Goal: Task Accomplishment & Management: Manage account settings

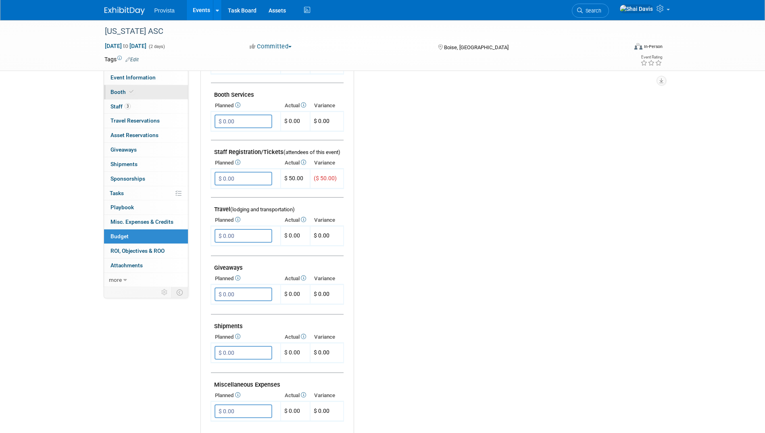
click at [123, 91] on span "Booth" at bounding box center [122, 92] width 25 height 6
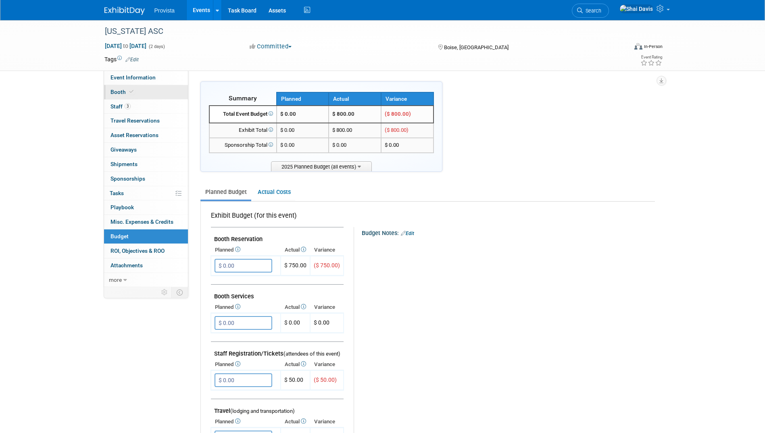
select select "No"
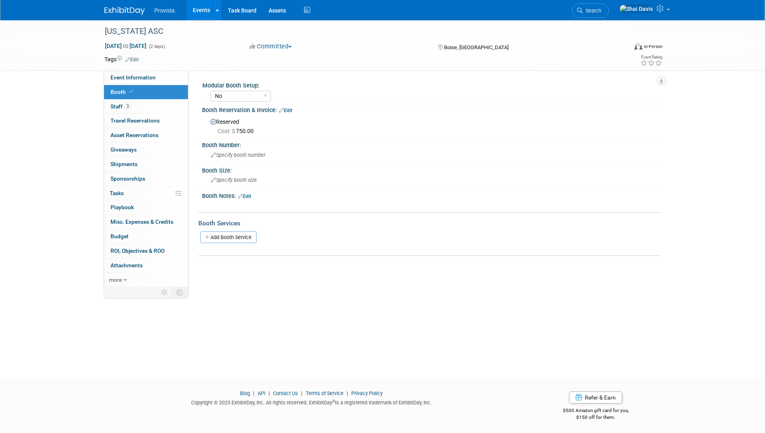
click at [201, 12] on link "Events" at bounding box center [201, 10] width 29 height 20
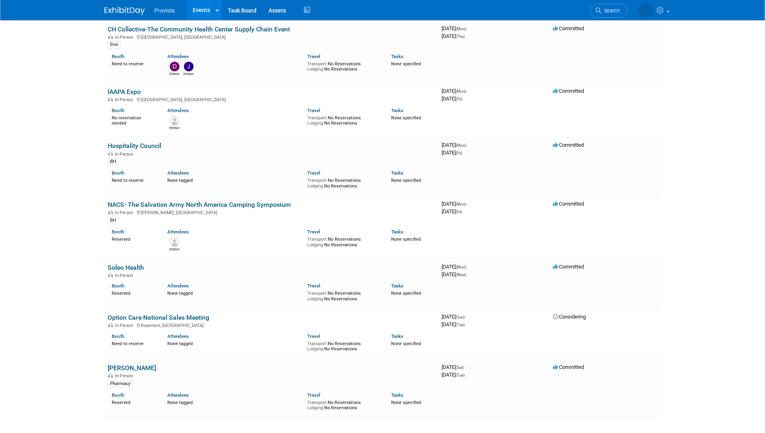
scroll to position [726, 0]
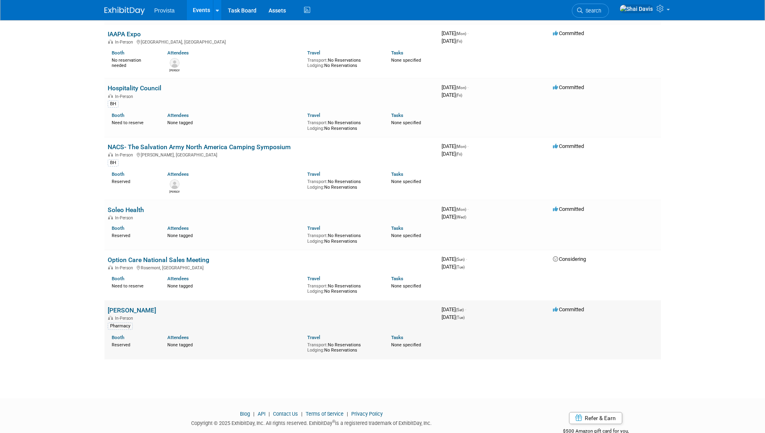
click at [119, 309] on link "NHIA" at bounding box center [132, 310] width 48 height 8
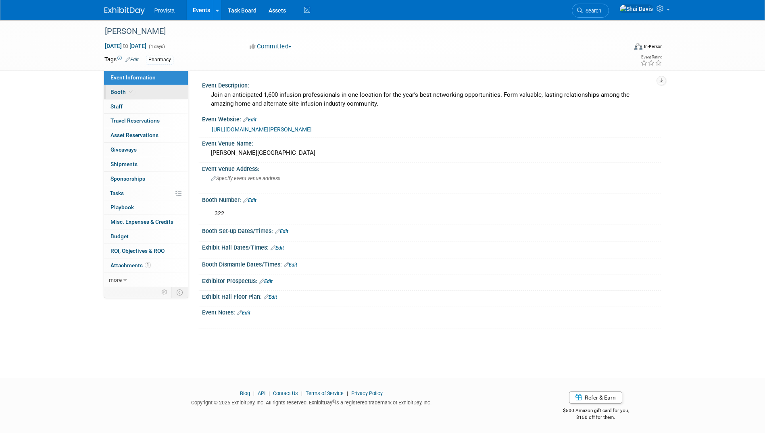
click at [118, 93] on span "Booth" at bounding box center [122, 92] width 25 height 6
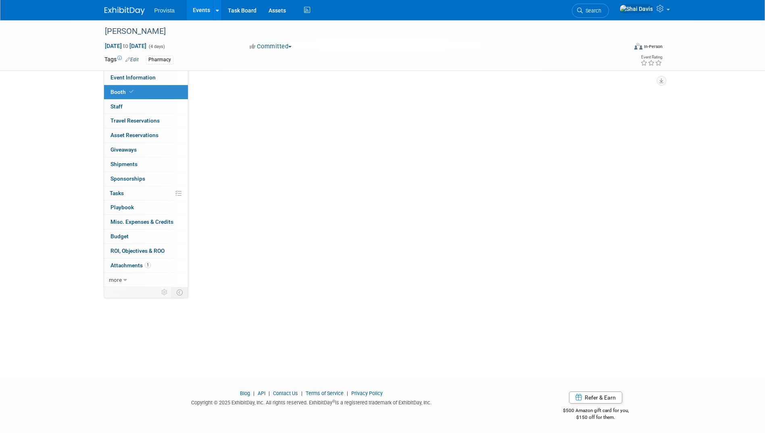
select select "Yes"
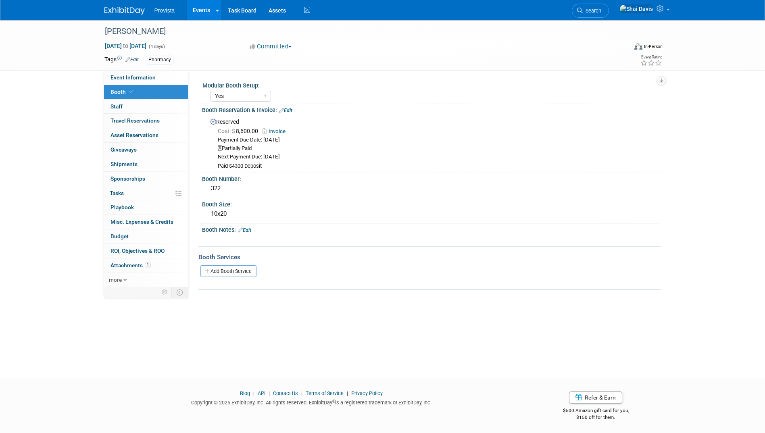
click at [289, 111] on link "Edit" at bounding box center [285, 111] width 13 height 6
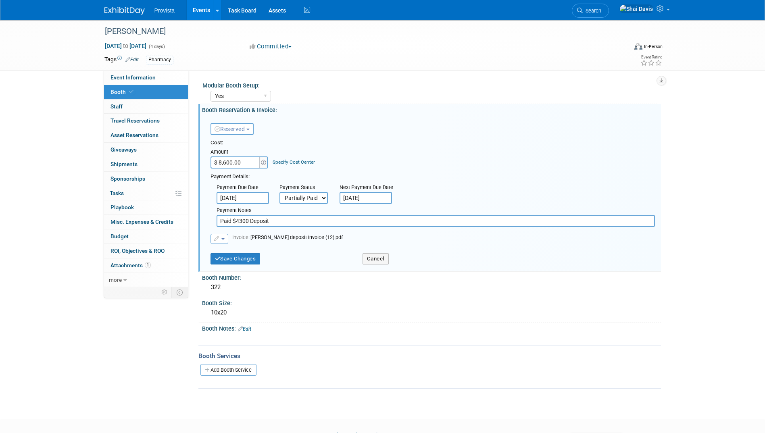
click at [306, 198] on select "Not Paid Yet Partially Paid Paid in Full" at bounding box center [303, 198] width 48 height 12
select select "1"
click at [279, 192] on select "Not Paid Yet Partially Paid Paid in Full" at bounding box center [303, 198] width 48 height 12
click at [290, 225] on input "Paid $4300 Deposit" at bounding box center [435, 221] width 438 height 12
drag, startPoint x: 288, startPoint y: 224, endPoint x: 208, endPoint y: 220, distance: 80.7
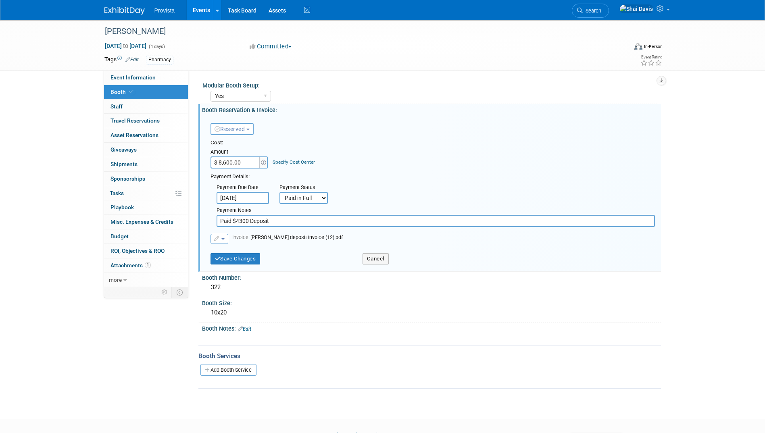
click at [208, 220] on div "Payment Due Date May 15, 2025 Payment Status Not Paid Yet Partially Paid Paid i…" at bounding box center [432, 204] width 456 height 46
type input "Via CC"
click at [226, 237] on button "button" at bounding box center [219, 239] width 18 height 10
click at [229, 253] on link "Replace with a new file" at bounding box center [251, 251] width 81 height 11
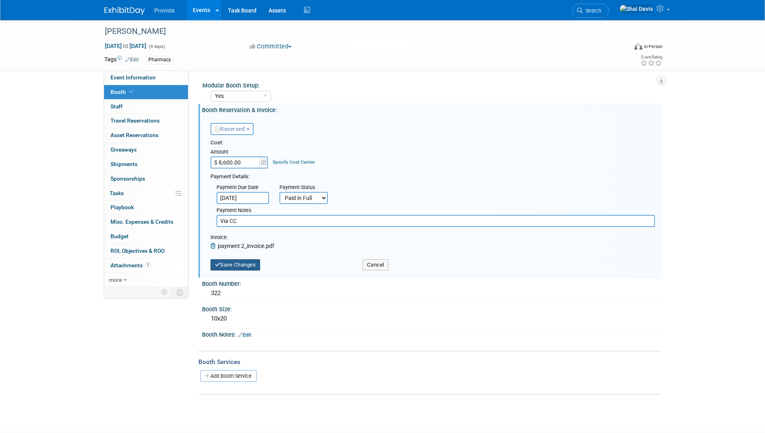
click at [239, 266] on button "Save Changes" at bounding box center [235, 264] width 50 height 11
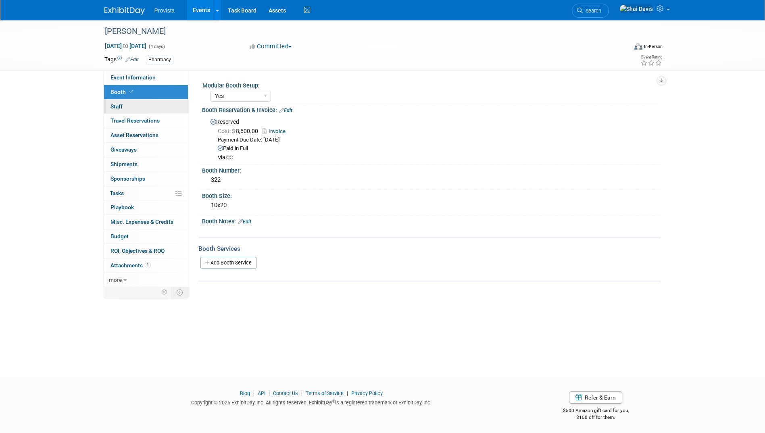
click at [115, 106] on span "Staff 0" at bounding box center [116, 106] width 12 height 6
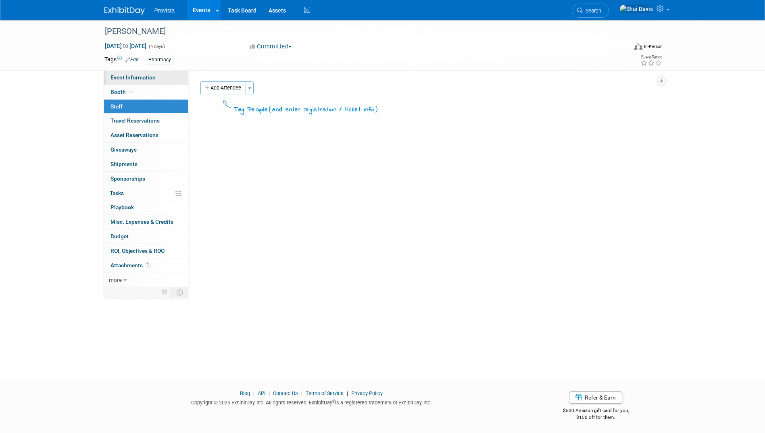
click at [144, 80] on span "Event Information" at bounding box center [132, 77] width 45 height 6
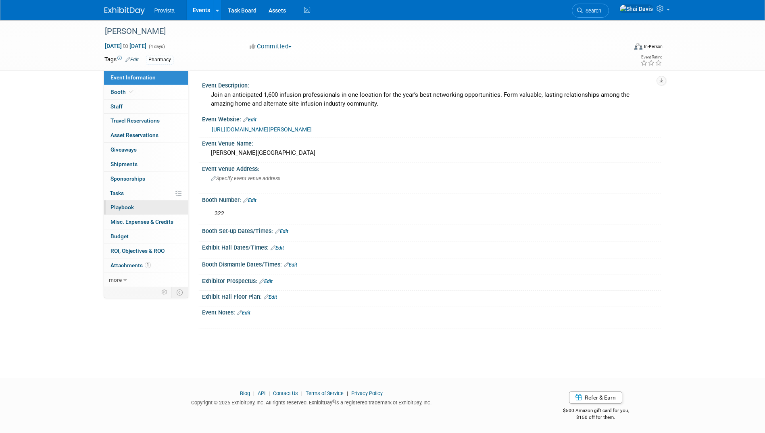
click at [123, 206] on span "Playbook 0" at bounding box center [121, 207] width 23 height 6
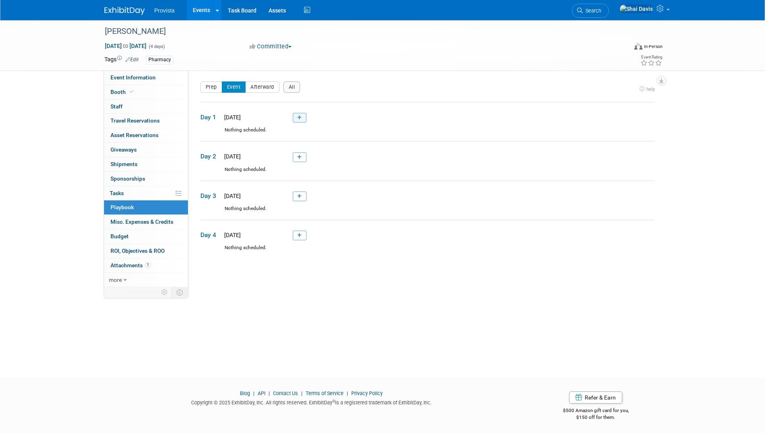
click at [302, 119] on link at bounding box center [300, 118] width 14 height 10
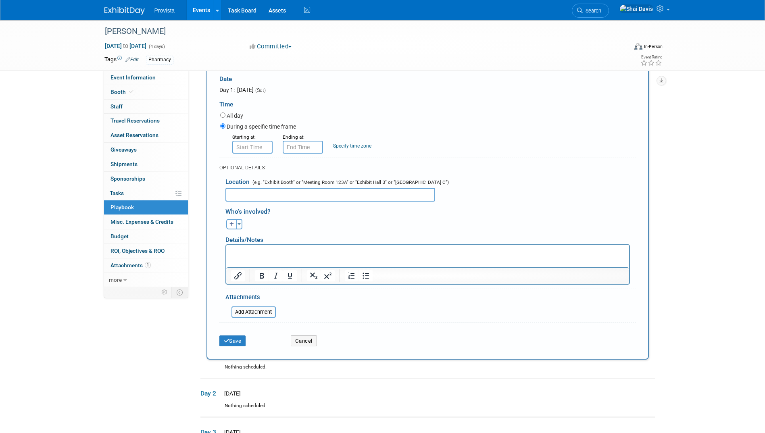
scroll to position [107, 0]
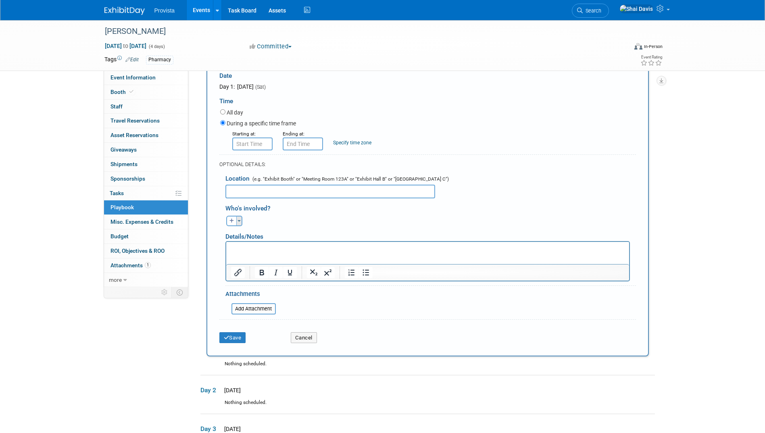
click at [239, 220] on button "Toggle Dropdown" at bounding box center [239, 221] width 6 height 10
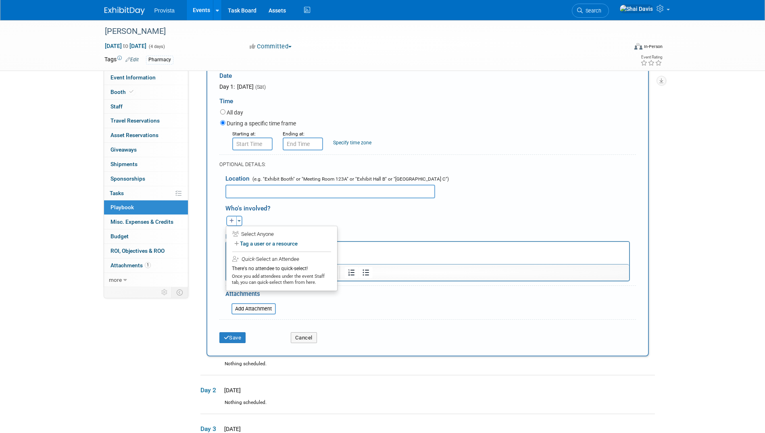
click at [362, 223] on div "Abbey remove [GEOGRAPHIC_DATA] remove Abbi remove (me)" at bounding box center [430, 220] width 422 height 12
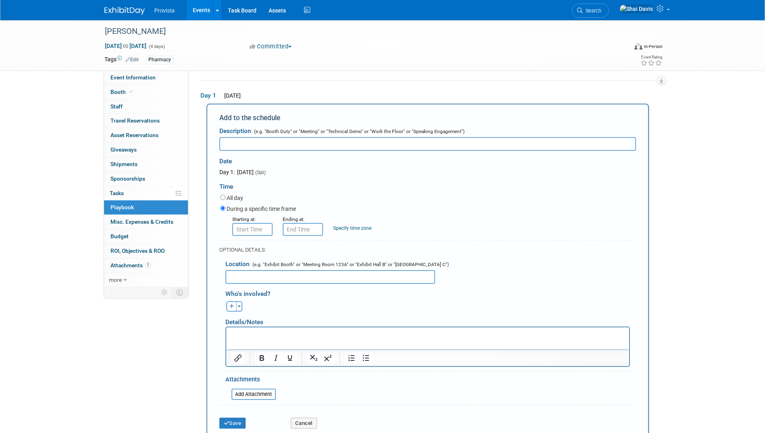
scroll to position [40, 0]
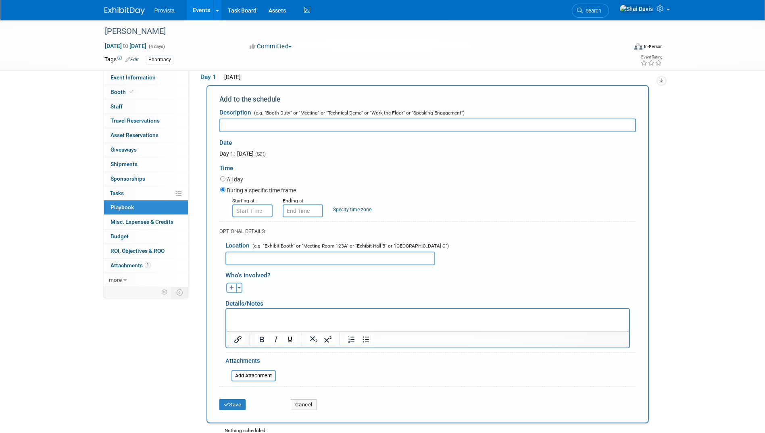
click at [234, 285] on button "button" at bounding box center [231, 288] width 10 height 10
select select
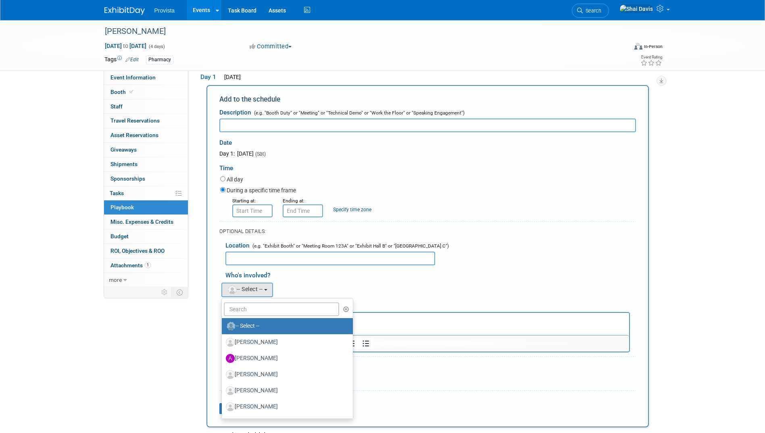
click at [311, 269] on div "Who's involved?" at bounding box center [430, 273] width 410 height 13
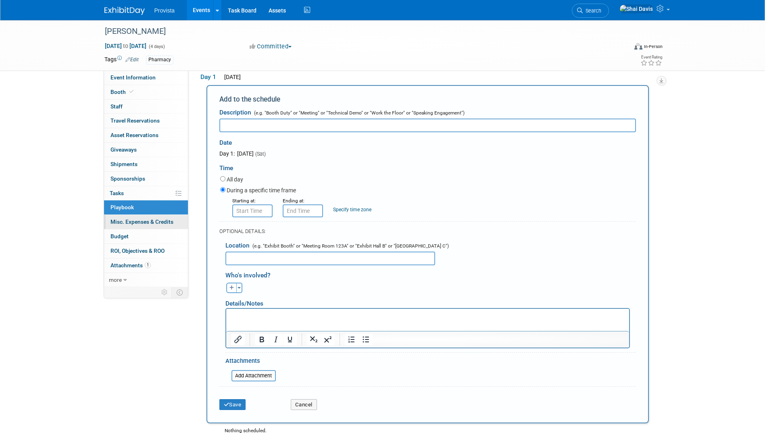
click at [140, 225] on span "Misc. Expenses & Credits 0" at bounding box center [141, 221] width 63 height 6
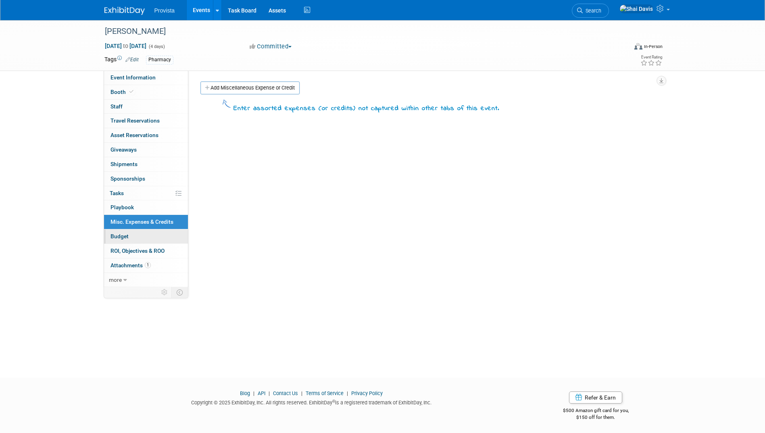
click at [120, 238] on span "Budget" at bounding box center [119, 236] width 18 height 6
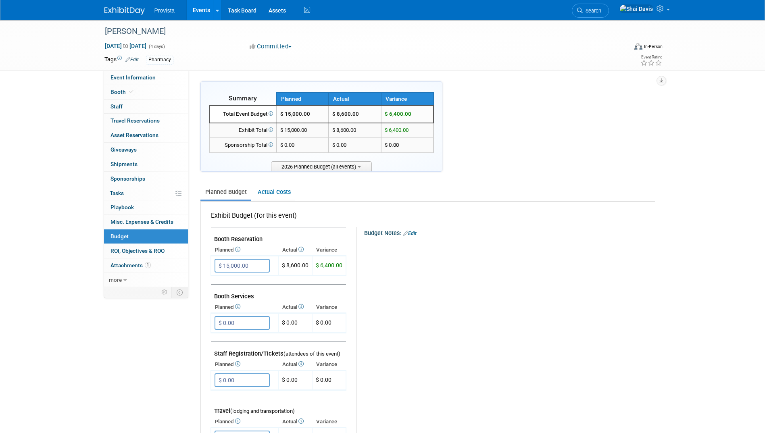
click at [196, 11] on link "Events" at bounding box center [201, 10] width 29 height 20
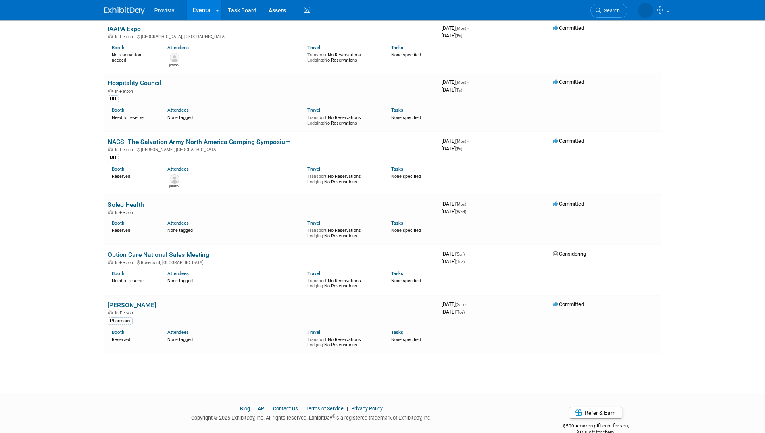
scroll to position [747, 0]
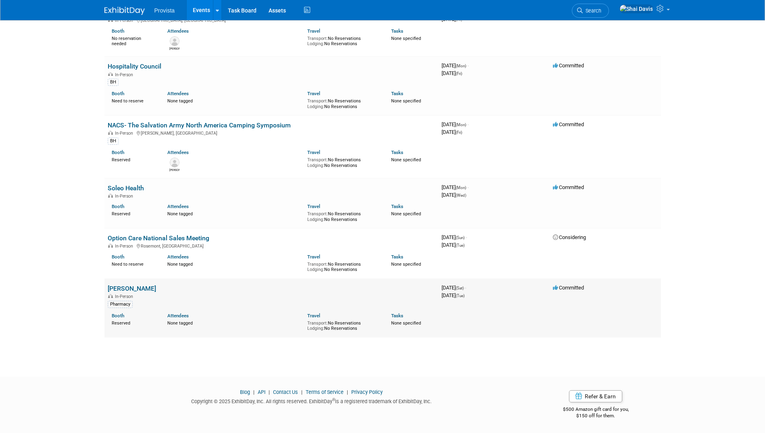
click at [118, 289] on link "NHIA" at bounding box center [132, 289] width 48 height 8
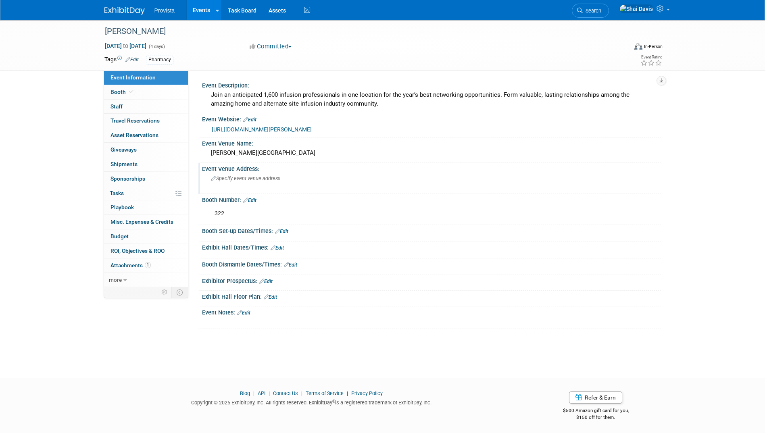
click at [244, 178] on span "Specify event venue address" at bounding box center [245, 178] width 69 height 6
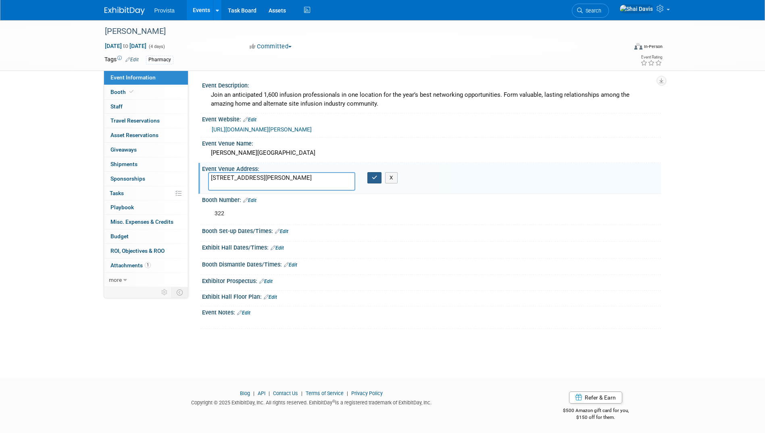
type textarea "[STREET_ADDRESS][PERSON_NAME]"
click at [372, 177] on icon "button" at bounding box center [375, 177] width 6 height 5
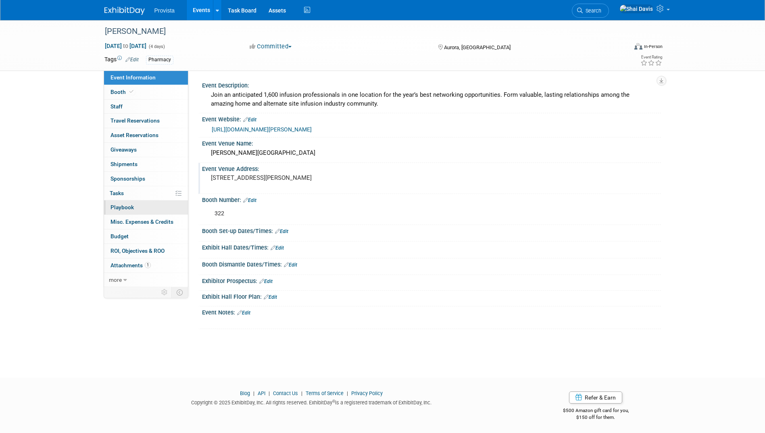
click at [131, 209] on span "Playbook 0" at bounding box center [121, 207] width 23 height 6
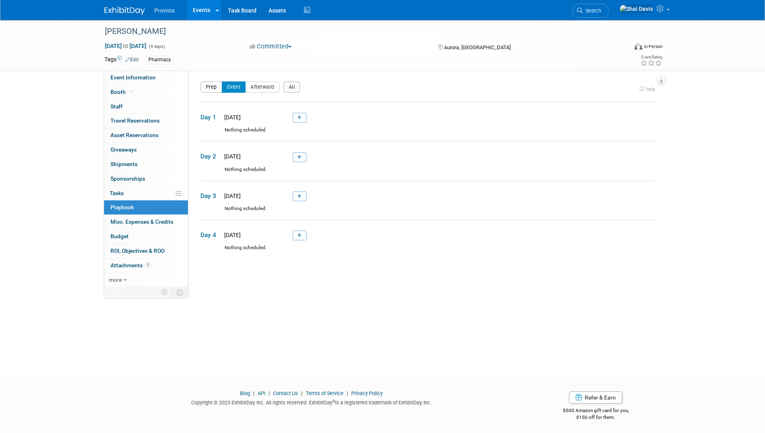
click at [213, 88] on button "Prep" at bounding box center [211, 86] width 22 height 11
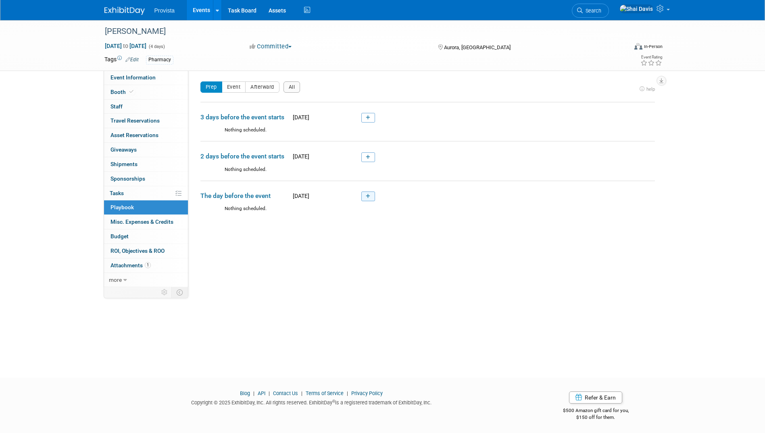
click at [370, 193] on link at bounding box center [368, 196] width 14 height 10
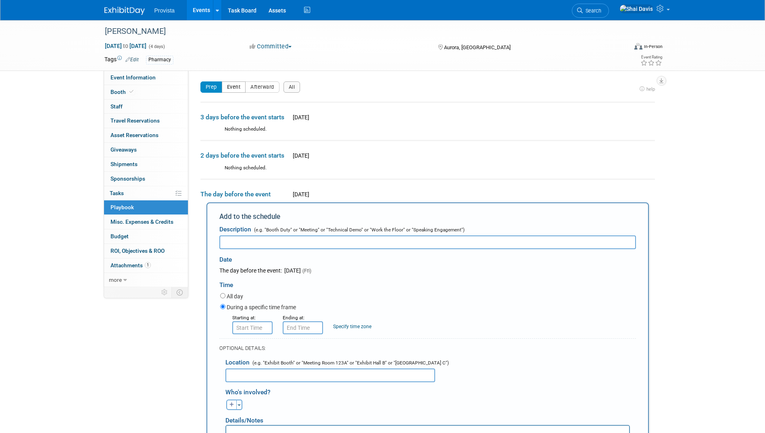
click at [237, 90] on button "Event" at bounding box center [234, 86] width 24 height 11
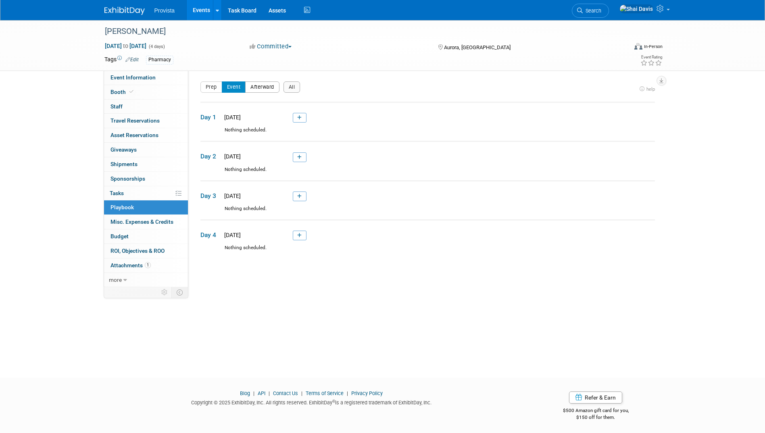
click at [258, 90] on button "Afterward" at bounding box center [262, 86] width 34 height 11
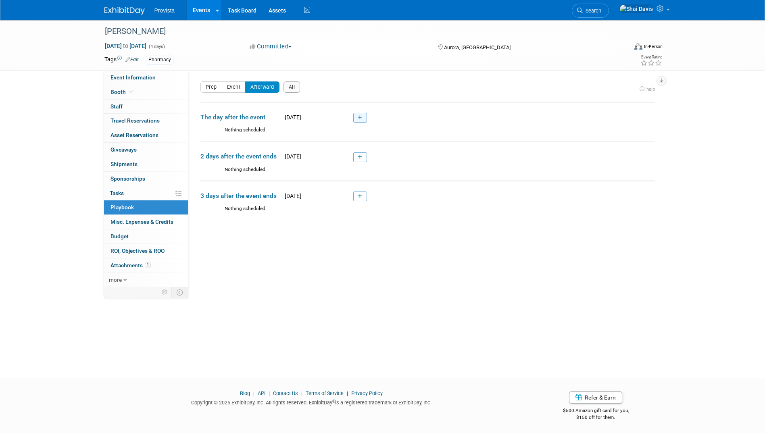
click at [359, 121] on link at bounding box center [360, 118] width 14 height 10
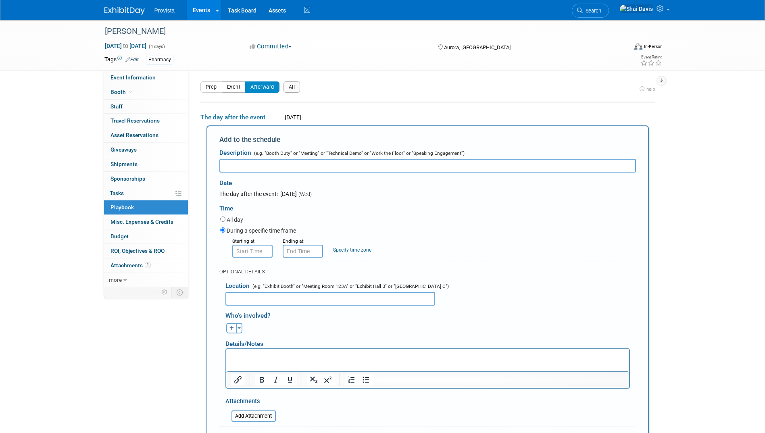
click at [233, 87] on button "Event" at bounding box center [234, 86] width 24 height 11
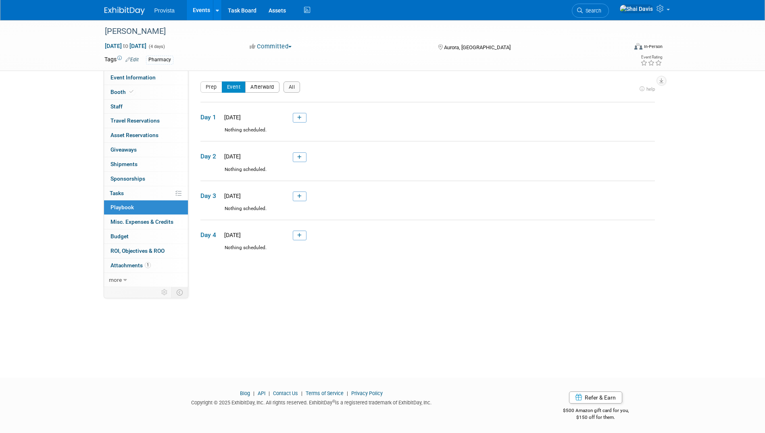
click at [274, 86] on button "Afterward" at bounding box center [262, 86] width 34 height 11
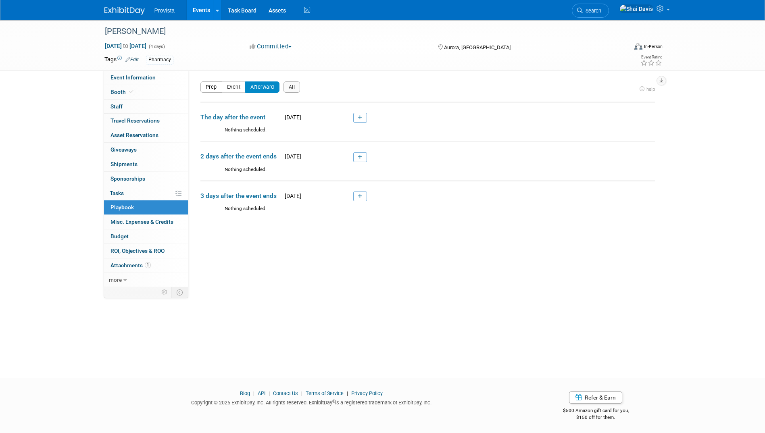
click at [212, 89] on button "Prep" at bounding box center [211, 86] width 22 height 11
click at [658, 79] on button "button" at bounding box center [661, 81] width 10 height 10
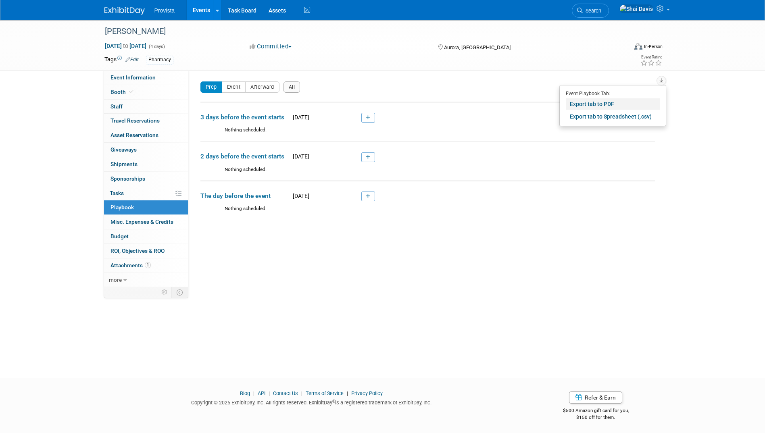
click at [588, 104] on link "Export tab to PDF" at bounding box center [613, 103] width 94 height 11
click at [374, 193] on link at bounding box center [368, 196] width 14 height 10
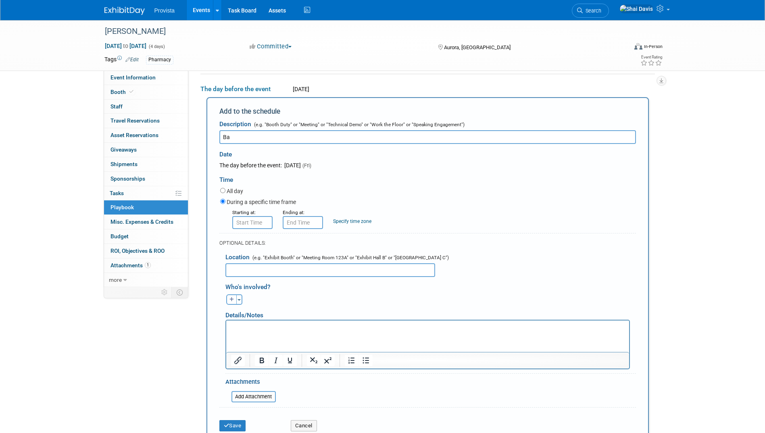
type input "B"
type input "Booth Setup"
drag, startPoint x: 262, startPoint y: 321, endPoint x: 36, endPoint y: 0, distance: 392.5
click at [262, 321] on div at bounding box center [427, 345] width 404 height 50
click at [262, 324] on p "Rich Text Area. Press ALT-0 for help." at bounding box center [427, 328] width 393 height 8
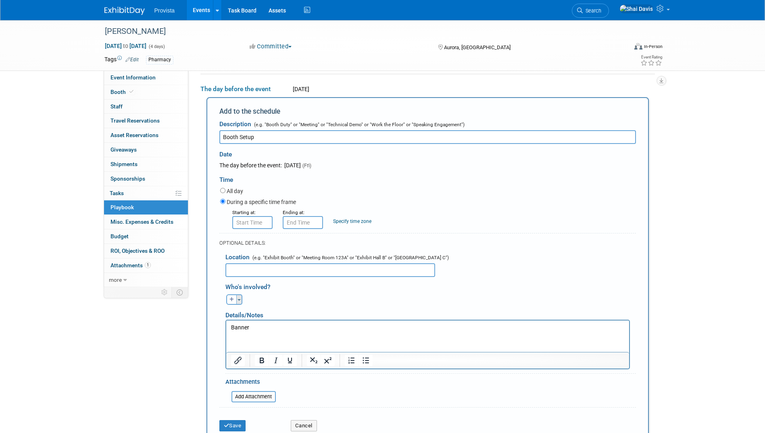
click at [237, 299] on button "Toggle Dropdown" at bounding box center [239, 299] width 6 height 10
click at [244, 322] on label "Tag a user or a resource" at bounding box center [281, 323] width 99 height 12
select select
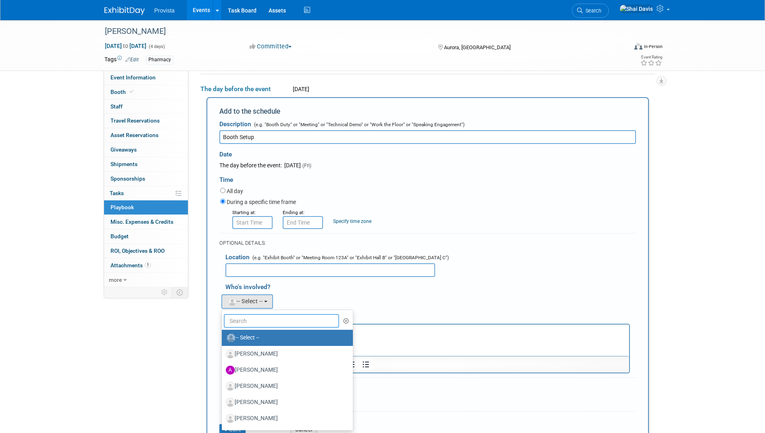
click at [244, 322] on input "text" at bounding box center [282, 321] width 116 height 14
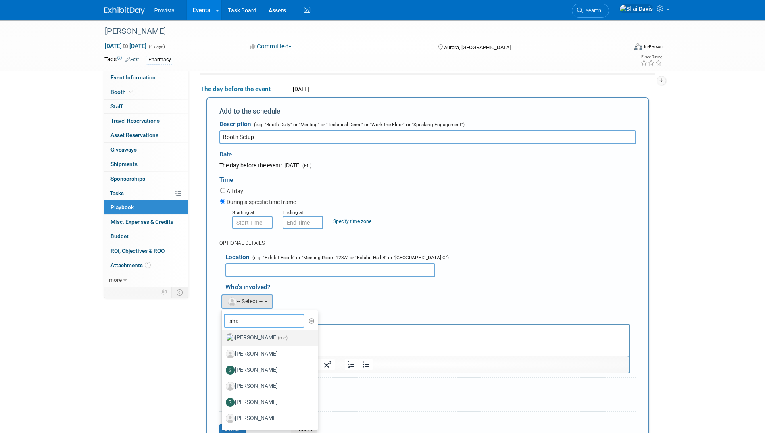
type input "sha"
click at [258, 340] on label "[PERSON_NAME] (me)" at bounding box center [268, 337] width 84 height 13
click at [223, 339] on input "[PERSON_NAME] (me)" at bounding box center [220, 336] width 5 height 5
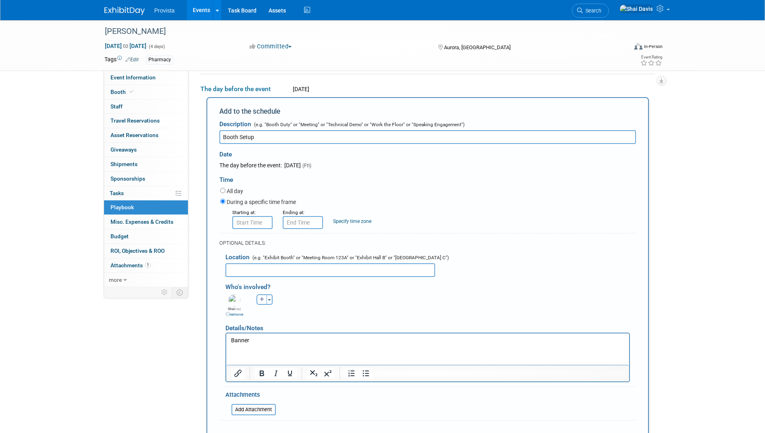
click at [243, 268] on input "text" at bounding box center [330, 270] width 210 height 14
type input "B"
type input "Hall B- Booth number 322"
click at [239, 224] on input "8:00 AM" at bounding box center [252, 222] width 40 height 13
click at [251, 277] on span at bounding box center [251, 277] width 14 height 14
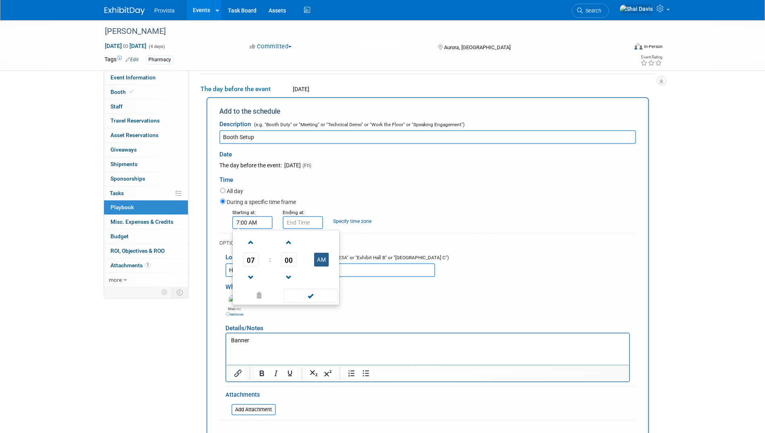
click at [318, 261] on button "AM" at bounding box center [321, 260] width 15 height 14
type input "7:00 PM"
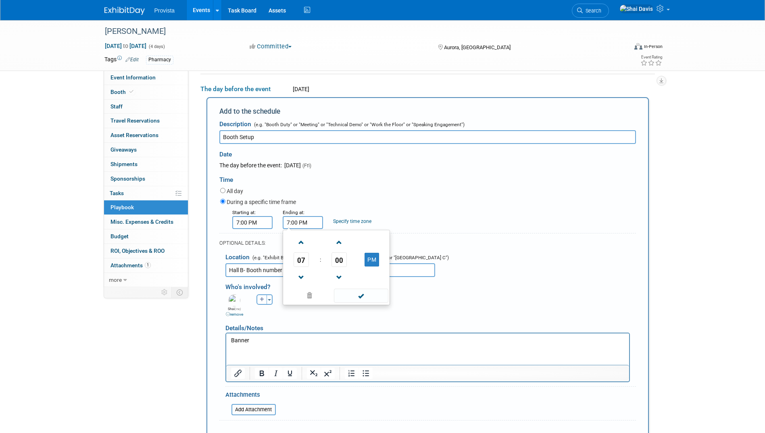
click at [303, 226] on input "7:00 PM" at bounding box center [303, 222] width 40 height 13
click at [337, 277] on span at bounding box center [339, 277] width 14 height 14
click at [301, 242] on span at bounding box center [301, 242] width 14 height 14
type input "7:59 PM"
click at [362, 297] on span at bounding box center [361, 296] width 54 height 14
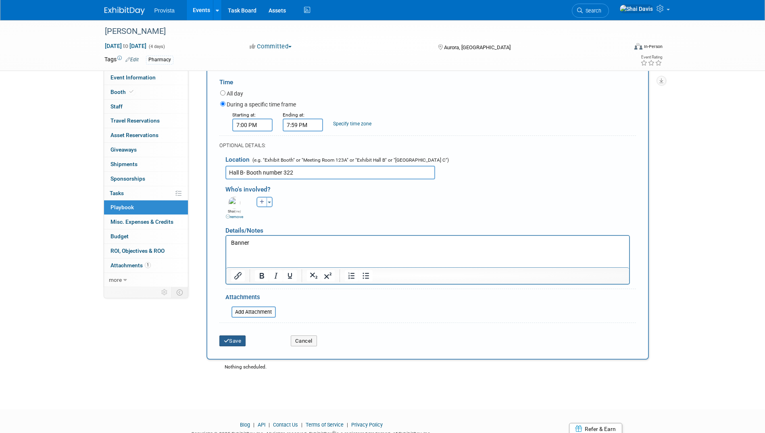
scroll to position [226, 0]
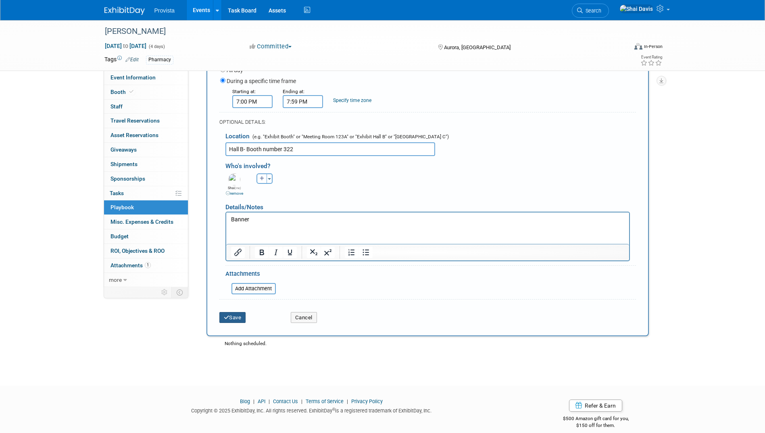
click at [238, 318] on button "Save" at bounding box center [232, 317] width 27 height 11
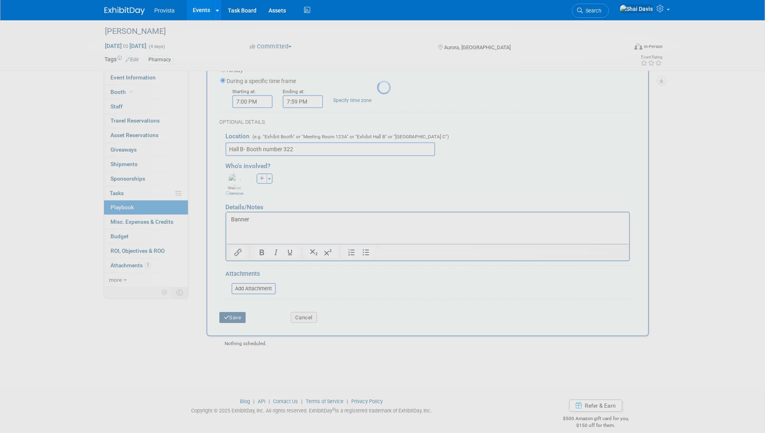
scroll to position [1, 0]
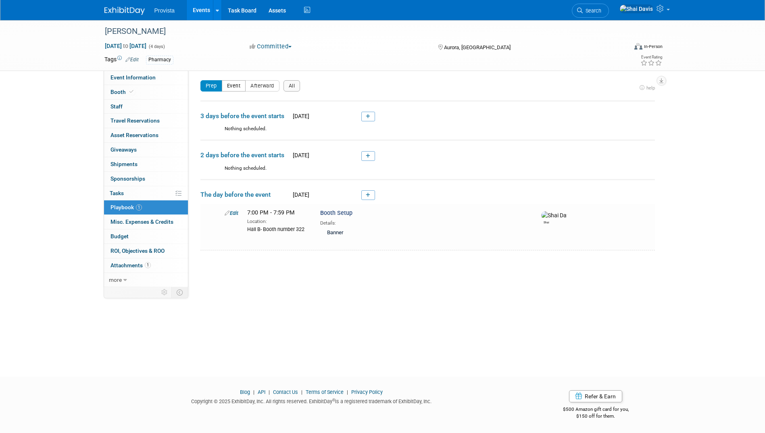
click at [227, 89] on button "Event" at bounding box center [234, 85] width 24 height 11
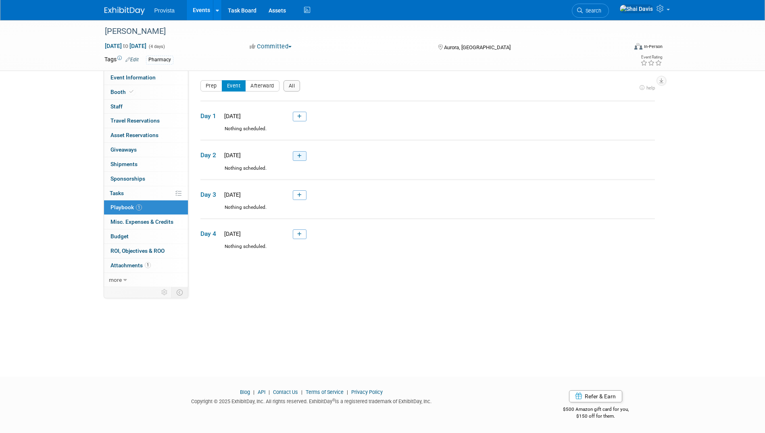
click at [306, 154] on link at bounding box center [300, 156] width 14 height 10
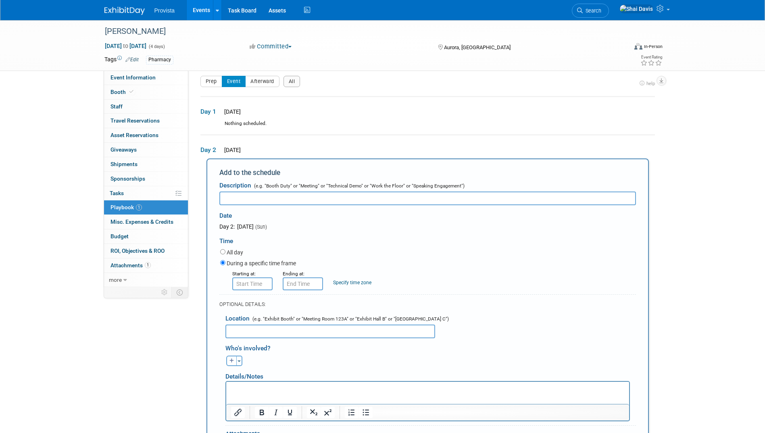
scroll to position [0, 0]
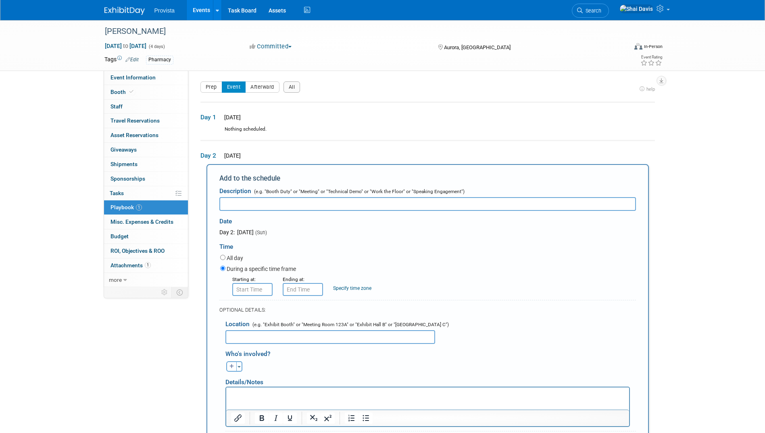
click at [252, 122] on td "Day 1 [DATE]" at bounding box center [427, 114] width 454 height 24
click at [209, 119] on span "Day 1" at bounding box center [210, 117] width 20 height 9
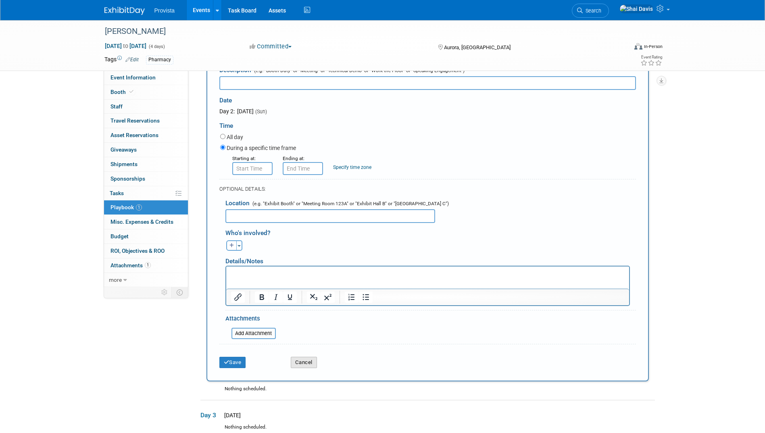
click at [315, 363] on button "Cancel" at bounding box center [304, 362] width 26 height 11
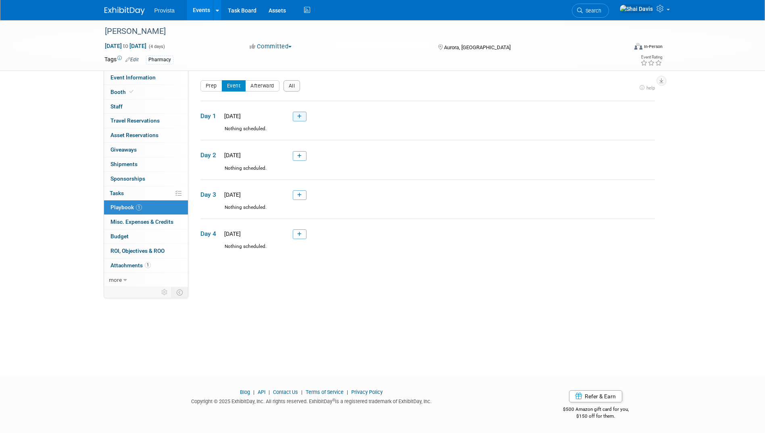
click at [298, 114] on icon at bounding box center [299, 116] width 4 height 5
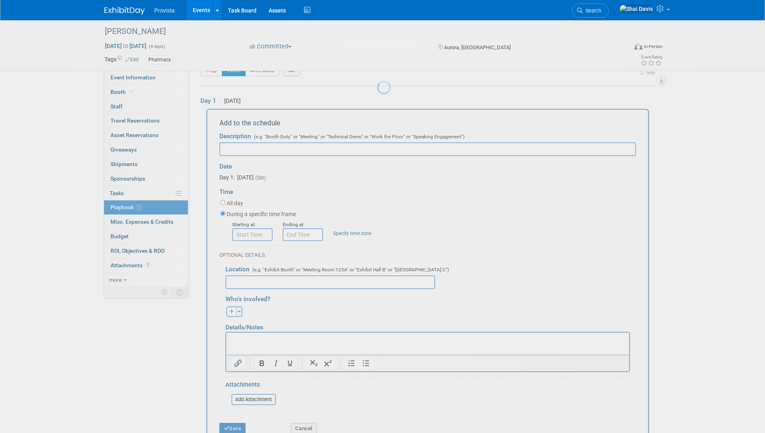
scroll to position [27, 0]
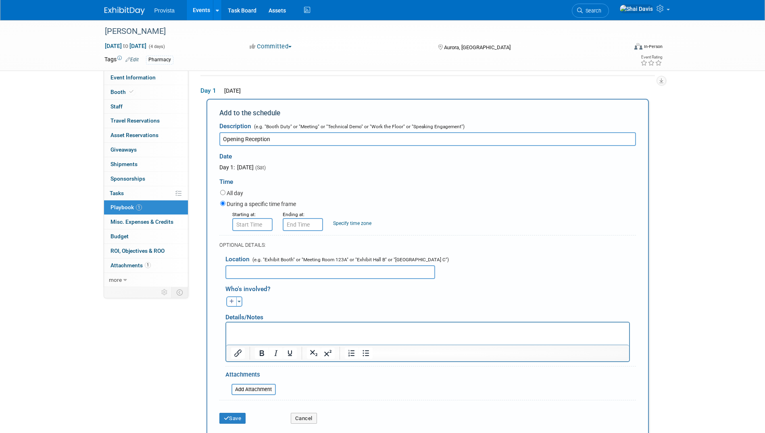
drag, startPoint x: 279, startPoint y: 139, endPoint x: 210, endPoint y: 129, distance: 69.6
click at [210, 129] on div "Add to the schedule Description (e.g. "Booth Duty" or "Meeting" or "Technical D…" at bounding box center [427, 268] width 442 height 338
click at [277, 138] on input "Opening Reception" at bounding box center [427, 139] width 416 height 14
type input "Opening Reception- Speaking Engagement"
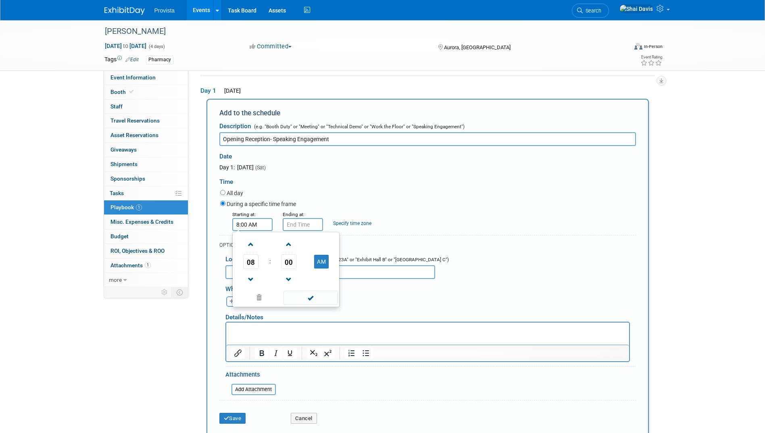
click at [247, 229] on input "8:00 AM" at bounding box center [252, 224] width 40 height 13
click at [250, 249] on span at bounding box center [251, 244] width 14 height 14
type input "9:00 AM"
click at [305, 297] on span at bounding box center [310, 298] width 54 height 14
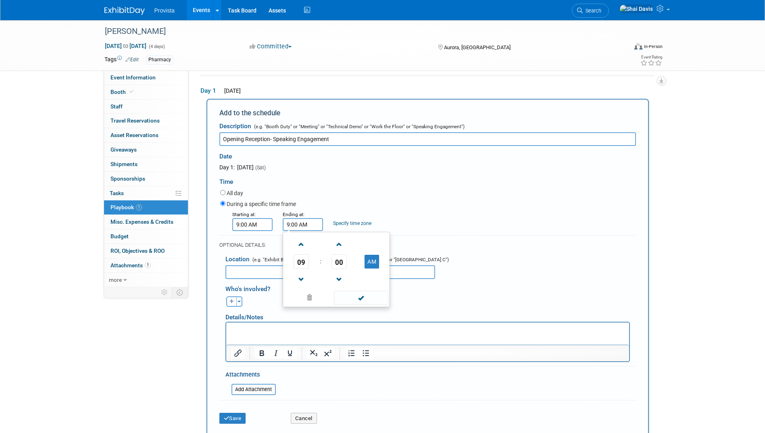
click at [306, 227] on input "9:00 AM" at bounding box center [303, 224] width 40 height 13
click at [343, 247] on span at bounding box center [339, 244] width 14 height 14
click at [339, 242] on span at bounding box center [339, 244] width 14 height 14
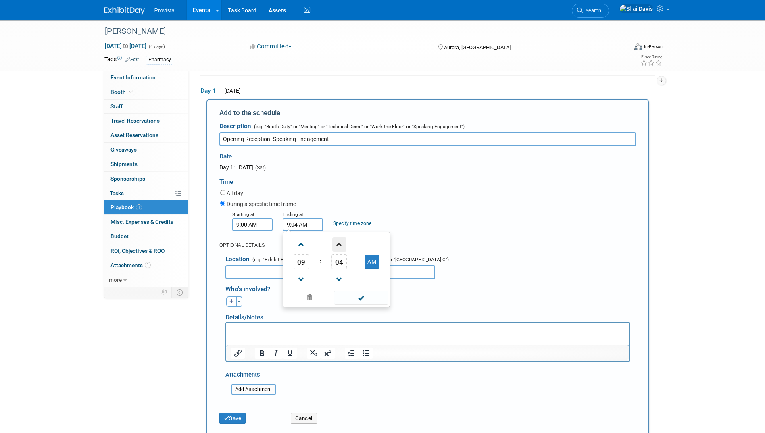
click at [339, 242] on span at bounding box center [339, 244] width 14 height 14
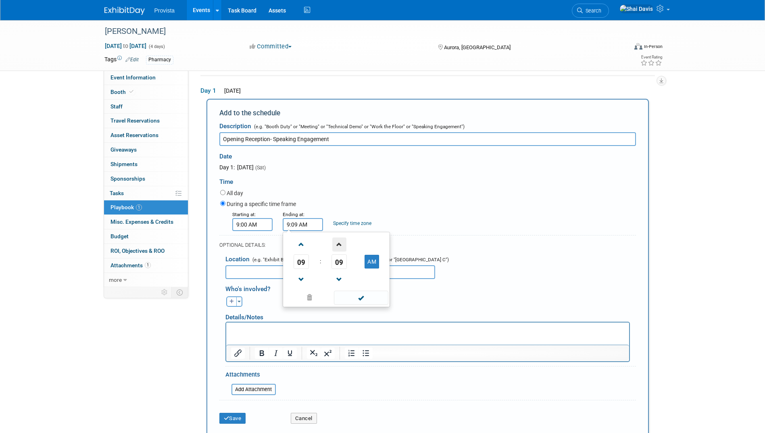
click at [339, 242] on span at bounding box center [339, 244] width 14 height 14
click at [339, 261] on span "12" at bounding box center [338, 261] width 15 height 15
click at [349, 271] on td "30" at bounding box center [349, 267] width 26 height 22
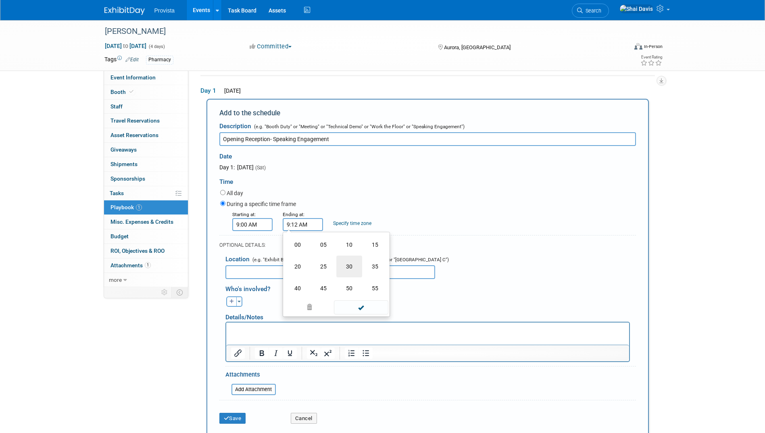
type input "9:30 AM"
click at [360, 301] on span at bounding box center [361, 298] width 54 height 14
click at [250, 276] on input "text" at bounding box center [330, 272] width 210 height 14
type input "E"
type input "Room 205"
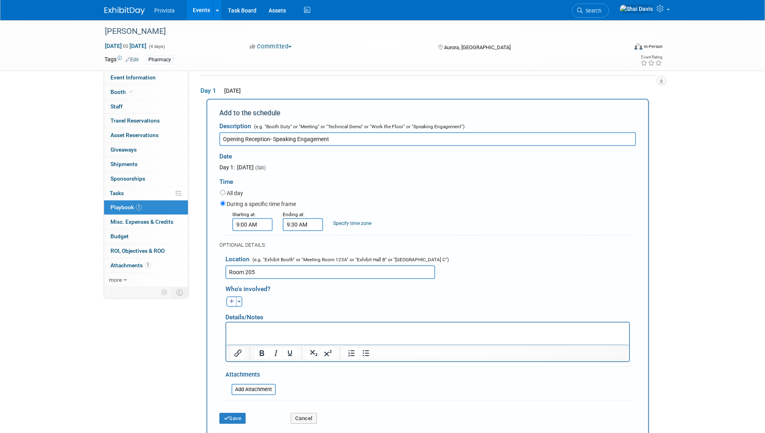
click at [248, 331] on p "Rich Text Area. Press ALT-0 for help." at bounding box center [427, 329] width 393 height 8
click at [240, 308] on div "Details/Notes" at bounding box center [427, 314] width 404 height 15
click at [238, 305] on button "Toggle Dropdown" at bounding box center [239, 301] width 6 height 10
click at [250, 324] on label "Tag a user or a resource" at bounding box center [281, 324] width 99 height 12
select select
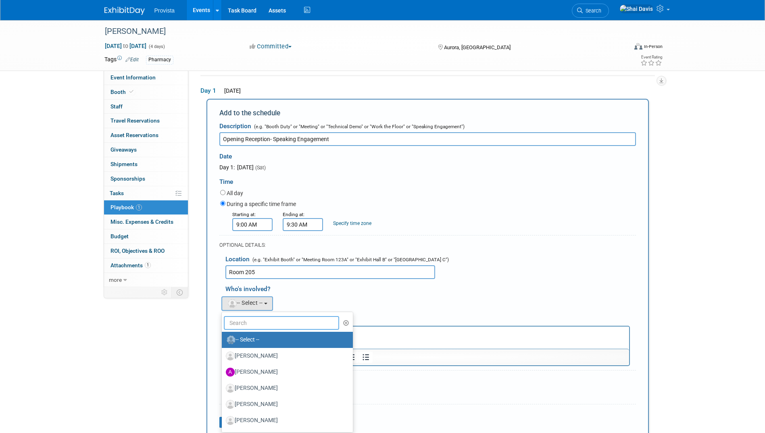
click at [250, 322] on input "text" at bounding box center [282, 323] width 116 height 14
type input "sha"
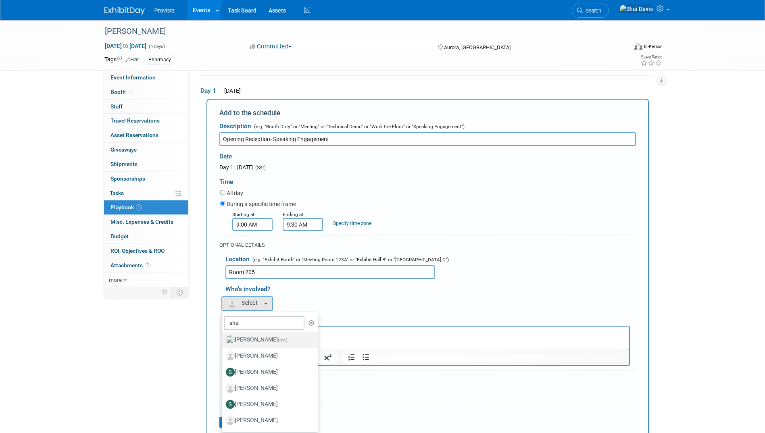
click at [251, 344] on label "[PERSON_NAME] (me)" at bounding box center [268, 339] width 84 height 13
click at [223, 341] on input "[PERSON_NAME] (me)" at bounding box center [220, 338] width 5 height 5
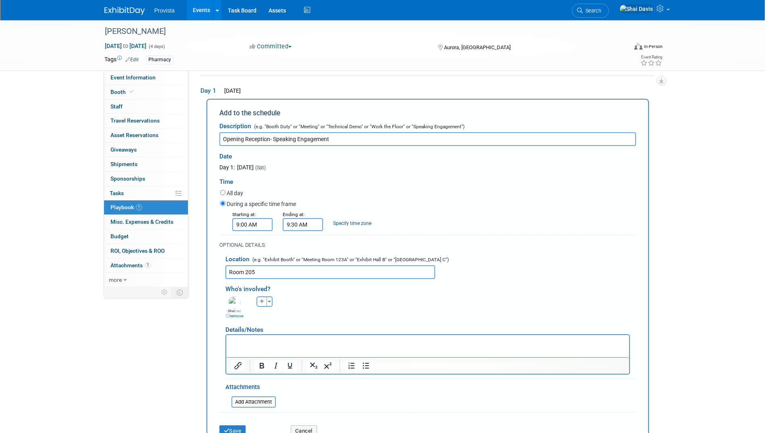
click at [249, 343] on p "Rich Text Area. Press ALT-0 for help." at bounding box center [427, 342] width 393 height 8
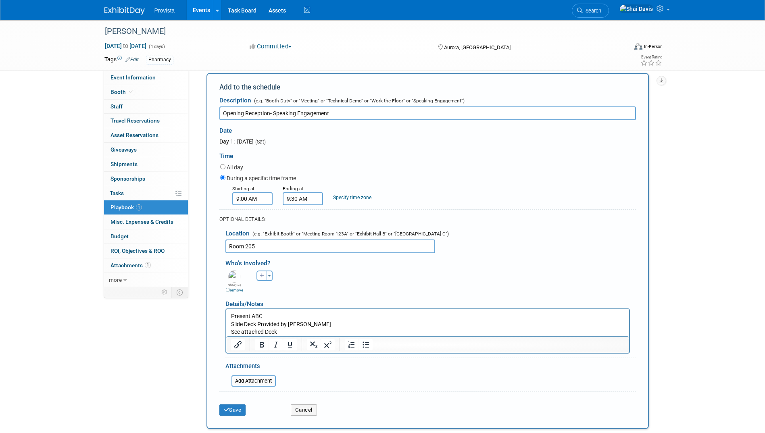
scroll to position [67, 0]
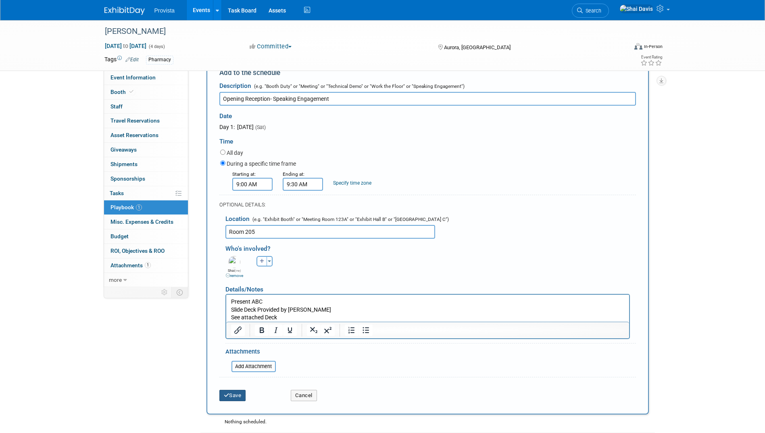
click at [241, 398] on button "Save" at bounding box center [232, 395] width 27 height 11
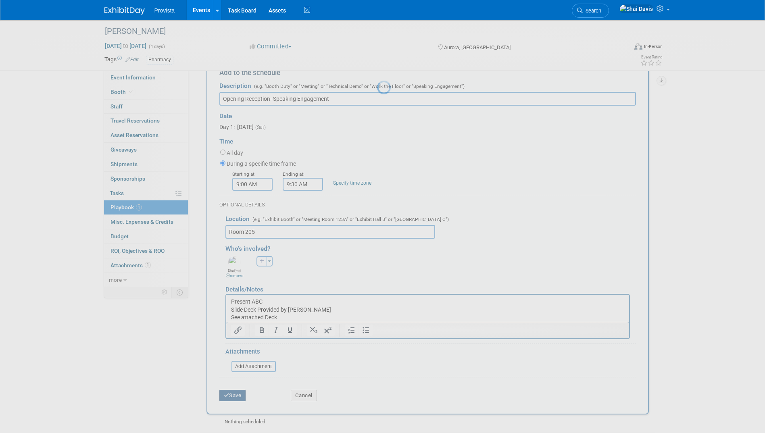
scroll to position [1, 0]
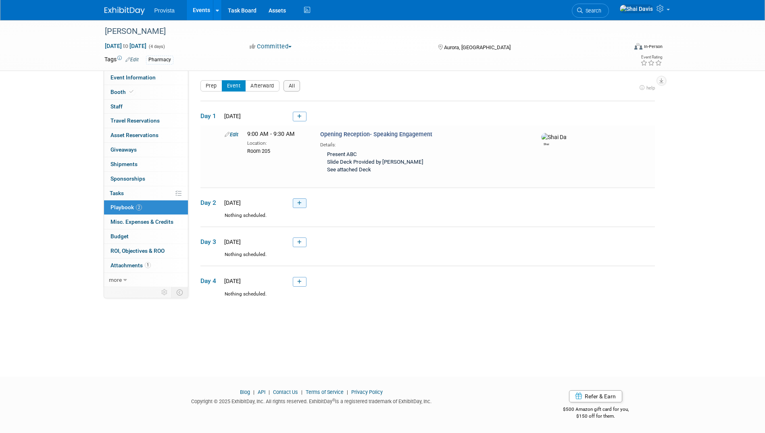
click at [294, 206] on link at bounding box center [300, 203] width 14 height 10
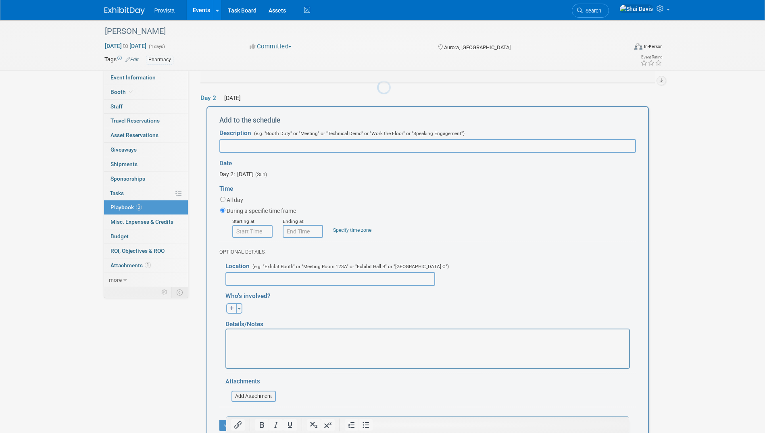
scroll to position [0, 0]
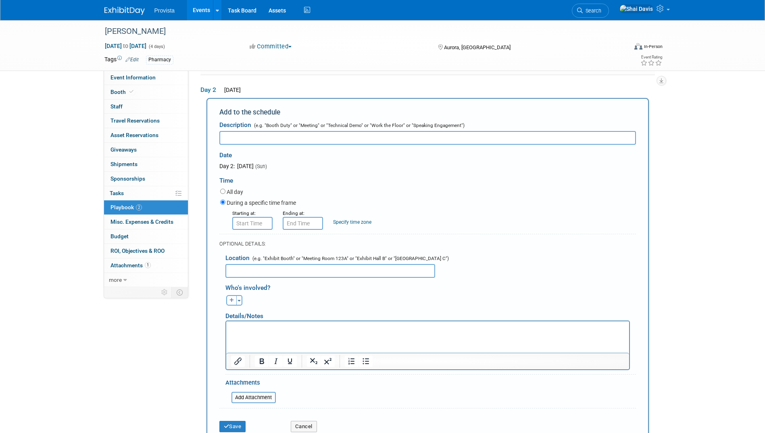
type input "M"
type input "S"
type input "R"
type input "O"
type input "1:1 Meetings with Buyers/Members"
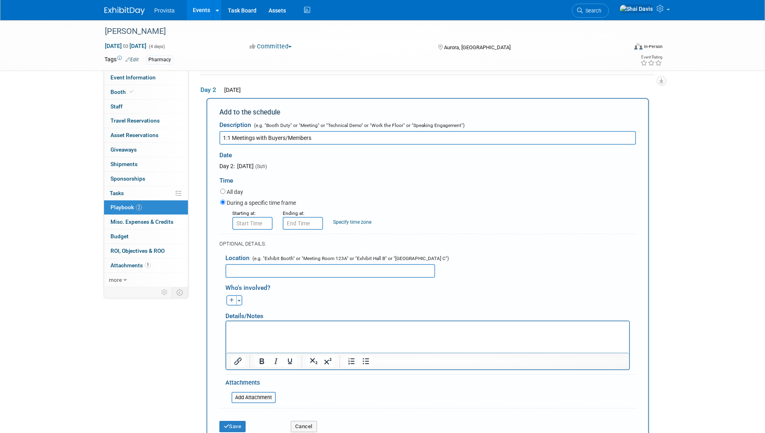
click at [251, 270] on input "text" at bounding box center [330, 271] width 210 height 14
type input "Hall B"
click at [240, 303] on button "Toggle Dropdown" at bounding box center [239, 300] width 6 height 10
click at [247, 328] on label "Tag a user or a resource" at bounding box center [281, 324] width 99 height 12
select select
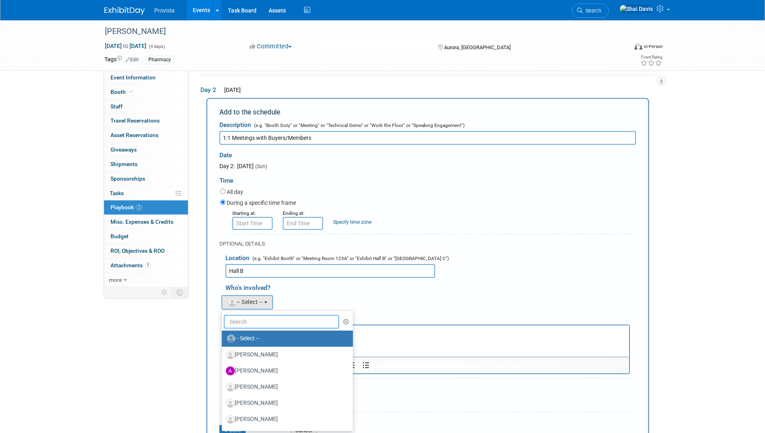
click at [246, 321] on input "text" at bounding box center [282, 322] width 116 height 14
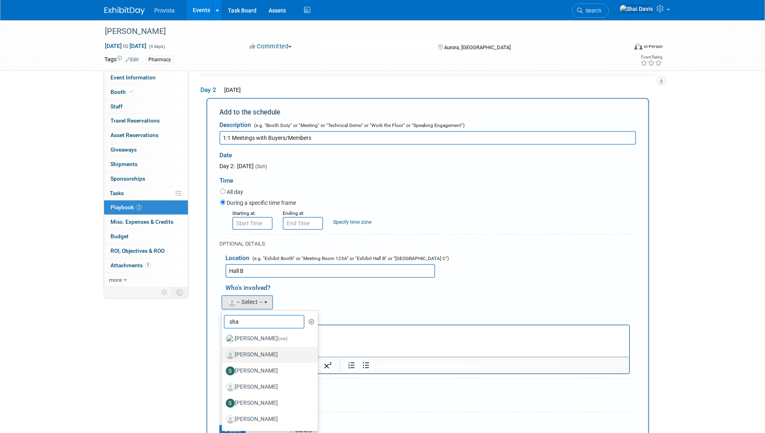
type input "sha"
click at [245, 353] on label "[PERSON_NAME]" at bounding box center [268, 354] width 84 height 13
click at [223, 353] on input "[PERSON_NAME]" at bounding box center [220, 353] width 5 height 5
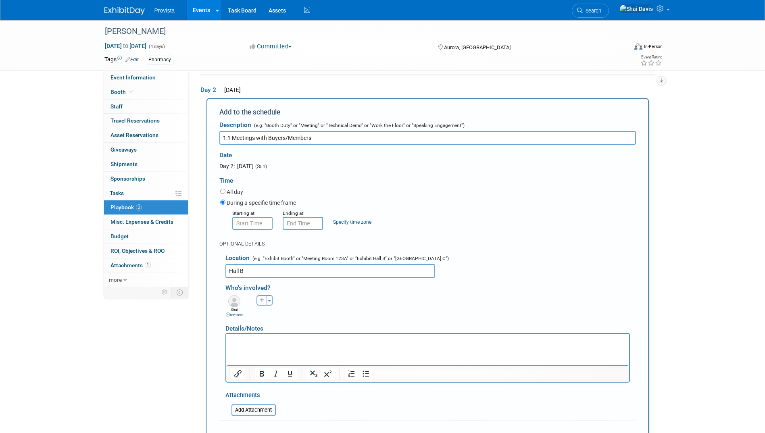
click at [260, 303] on icon "button" at bounding box center [262, 300] width 5 height 5
select select
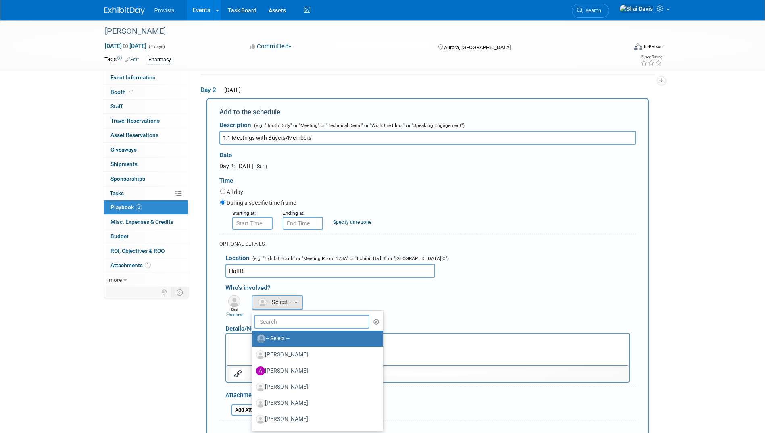
click at [279, 324] on input "text" at bounding box center [312, 322] width 116 height 14
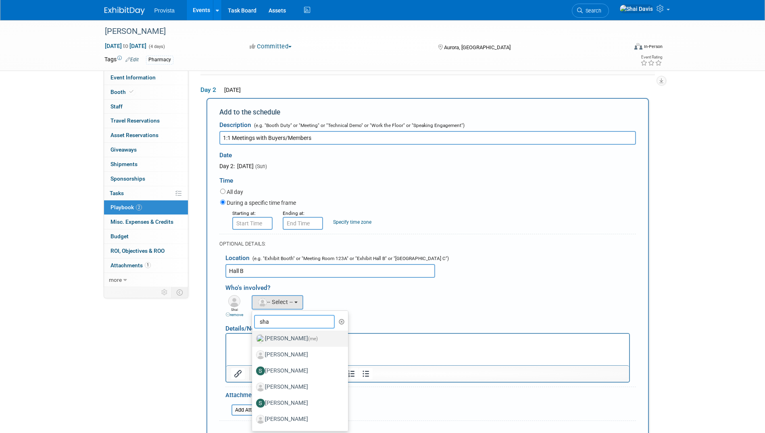
type input "sha"
drag, startPoint x: 284, startPoint y: 339, endPoint x: 47, endPoint y: 5, distance: 409.9
click at [284, 339] on label "[PERSON_NAME] (me)" at bounding box center [298, 338] width 84 height 13
click at [253, 339] on input "[PERSON_NAME] (me)" at bounding box center [250, 337] width 5 height 5
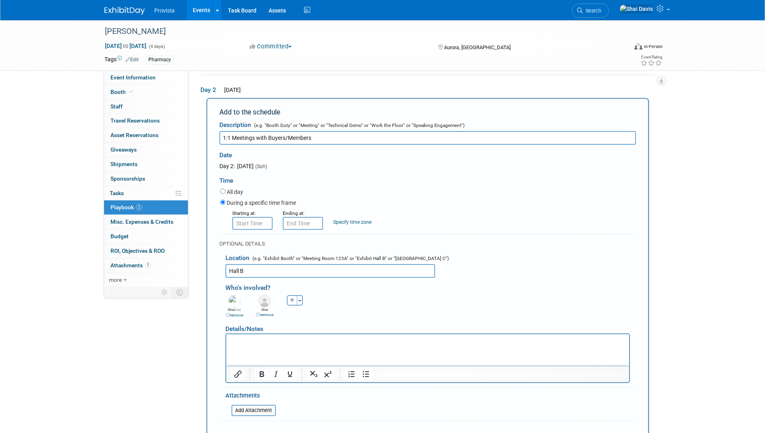
click at [250, 344] on p "Rich Text Area. Press ALT-0 for help." at bounding box center [427, 341] width 393 height 8
click at [243, 222] on input "8:00 AM" at bounding box center [252, 223] width 40 height 13
click at [252, 244] on span at bounding box center [251, 243] width 14 height 14
type input "9:00 AM"
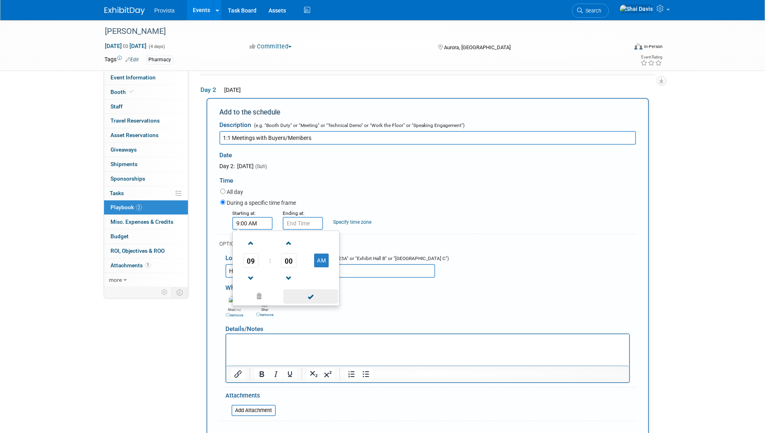
click at [304, 293] on span at bounding box center [310, 296] width 54 height 14
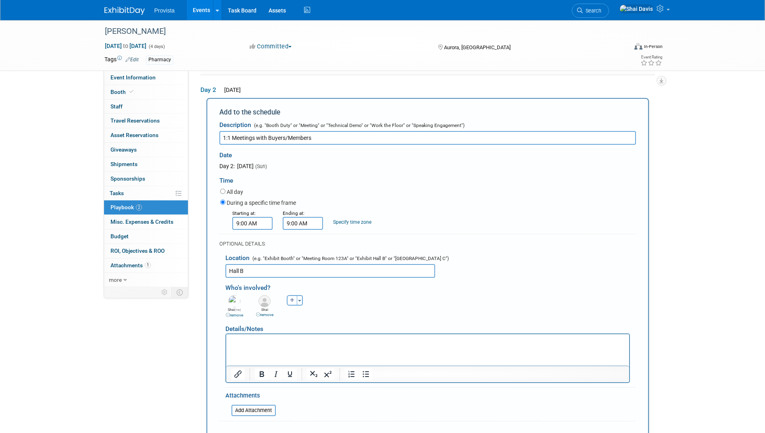
click at [299, 221] on input "9:00 AM" at bounding box center [303, 223] width 40 height 13
click at [304, 249] on span at bounding box center [301, 243] width 14 height 14
click at [303, 246] on span at bounding box center [301, 243] width 14 height 14
type input "11:00 AM"
click at [349, 295] on span at bounding box center [361, 296] width 54 height 14
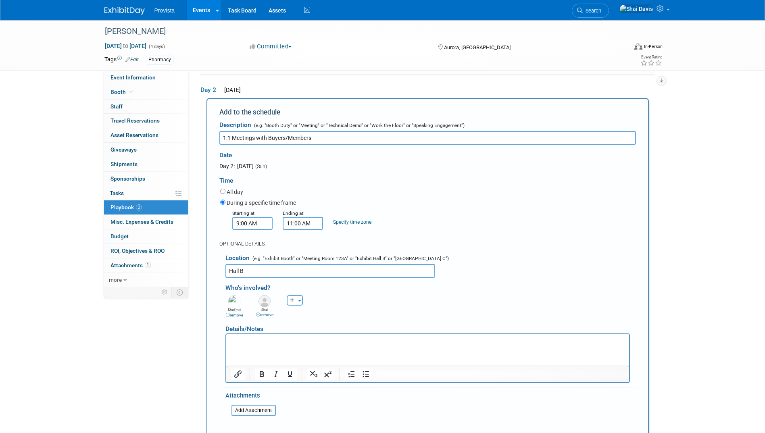
click at [243, 341] on p "Rich Text Area. Press ALT-0 for help." at bounding box center [427, 341] width 393 height 8
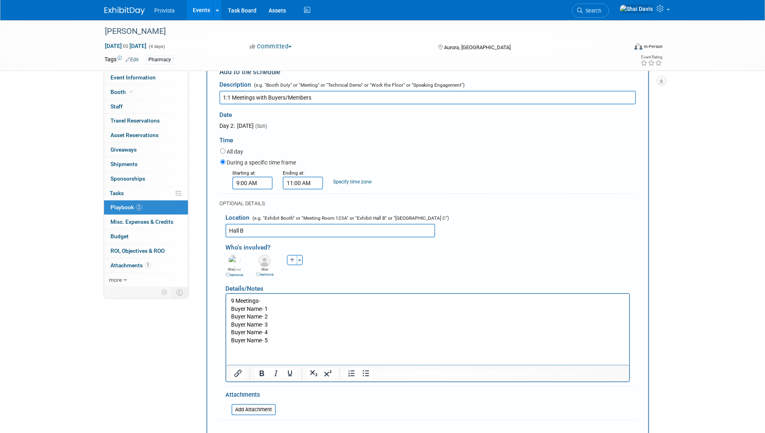
click at [234, 300] on p "9 Meetings-" at bounding box center [427, 301] width 393 height 8
click at [270, 303] on p "5 Meetings-" at bounding box center [427, 301] width 393 height 8
drag, startPoint x: 323, startPoint y: 301, endPoint x: 262, endPoint y: 298, distance: 61.7
click at [262, 298] on p "5 Meetings- 15 Min Sessions each" at bounding box center [427, 301] width 393 height 8
click at [229, 309] on html "5 Meetings- 15 Min Sessions each Buyer Name- 1 Buyer Name- 2 Buyer Name- 3 Buye…" at bounding box center [427, 318] width 403 height 51
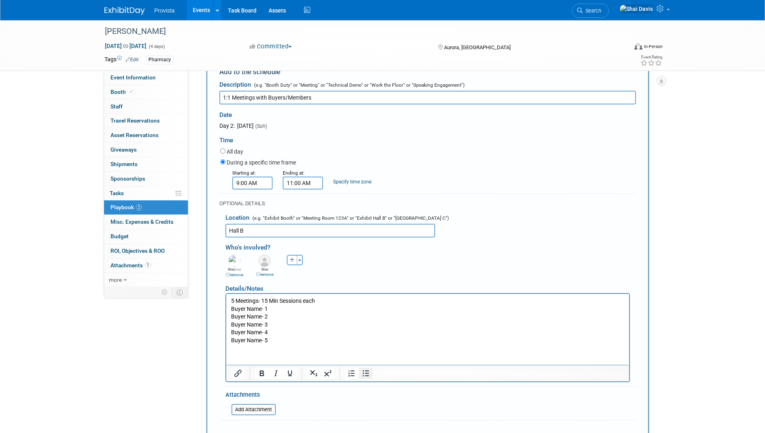
click at [367, 375] on icon "Bullet list" at bounding box center [366, 373] width 10 height 10
click at [232, 317] on p "Buyer Name- 2" at bounding box center [427, 316] width 393 height 8
click at [367, 377] on icon "Bullet list" at bounding box center [366, 373] width 10 height 10
click at [231, 322] on p "Buyer Name- 3" at bounding box center [427, 324] width 393 height 8
click at [362, 371] on icon "Bullet list" at bounding box center [366, 373] width 10 height 10
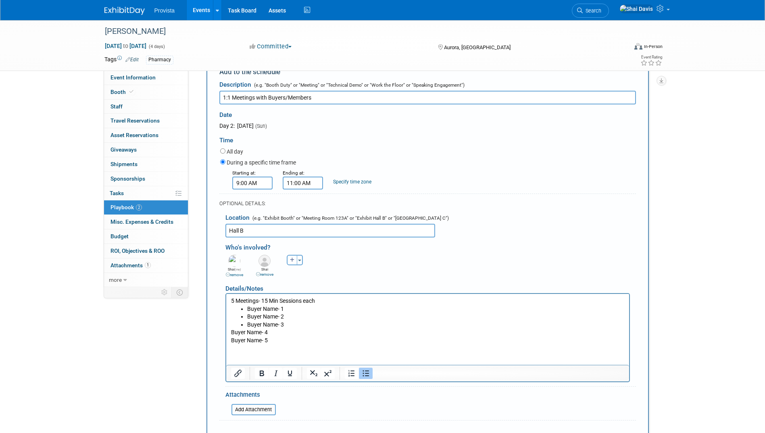
click at [231, 331] on p "Buyer Name- 4" at bounding box center [427, 332] width 393 height 8
click at [364, 371] on icon "Bullet list" at bounding box center [366, 373] width 10 height 10
click at [231, 341] on p "Buyer Name- 5" at bounding box center [427, 340] width 393 height 8
click at [367, 376] on icon "Bullet list" at bounding box center [365, 373] width 6 height 6
drag, startPoint x: 231, startPoint y: 301, endPoint x: 320, endPoint y: 300, distance: 88.7
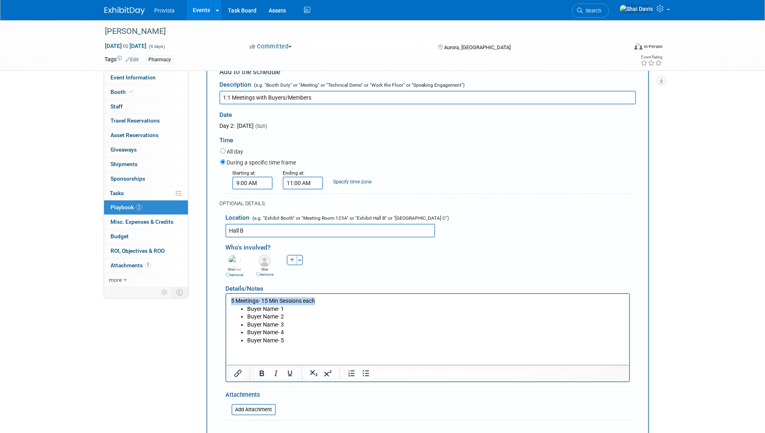
click at [320, 300] on p "5 Meetings- 15 Min Sessions each" at bounding box center [427, 301] width 393 height 8
click at [262, 375] on icon "Bold" at bounding box center [262, 373] width 10 height 10
click at [330, 320] on li "Buyer Name- 3" at bounding box center [435, 324] width 377 height 8
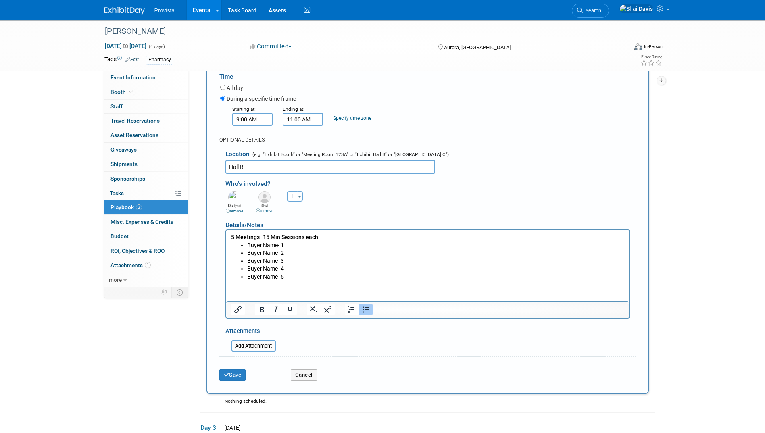
scroll to position [234, 0]
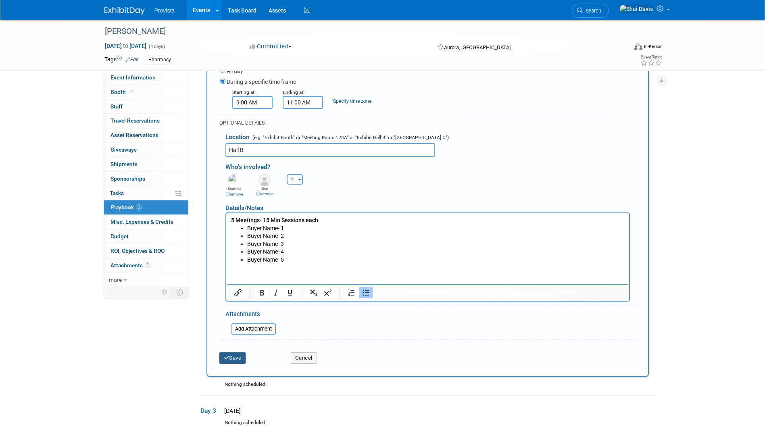
click at [229, 357] on button "Save" at bounding box center [232, 357] width 27 height 11
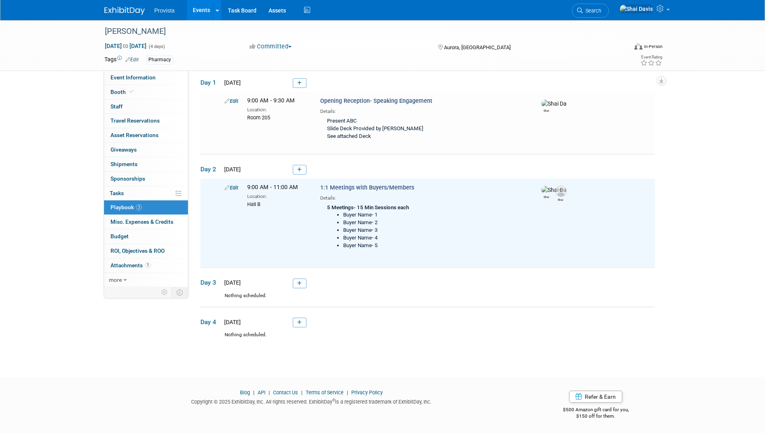
scroll to position [0, 0]
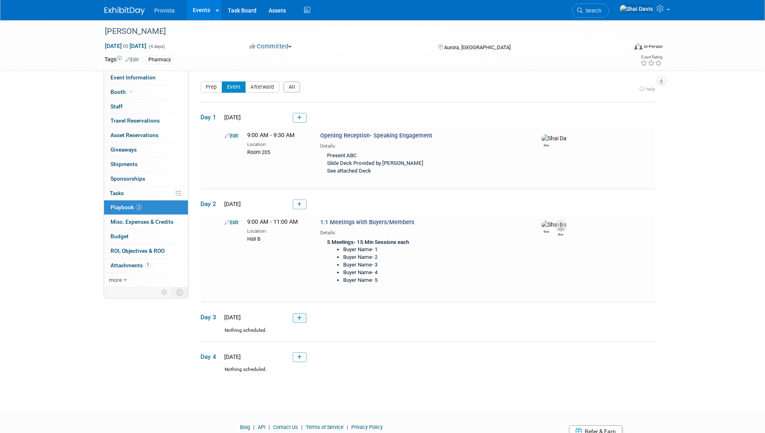
click at [299, 322] on link at bounding box center [300, 318] width 14 height 10
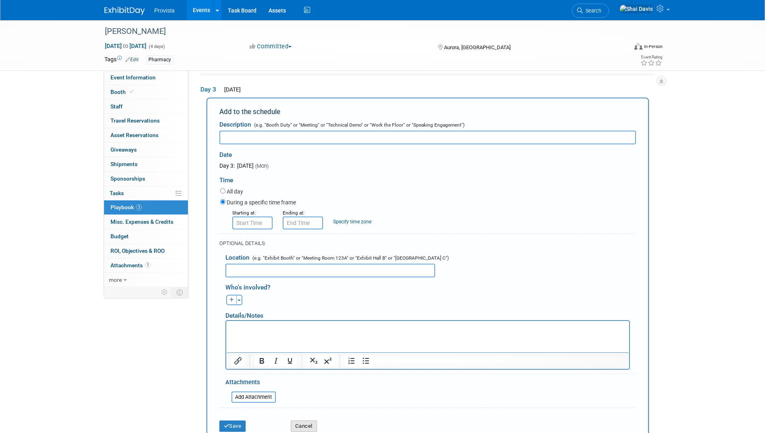
click at [310, 425] on button "Cancel" at bounding box center [304, 425] width 26 height 11
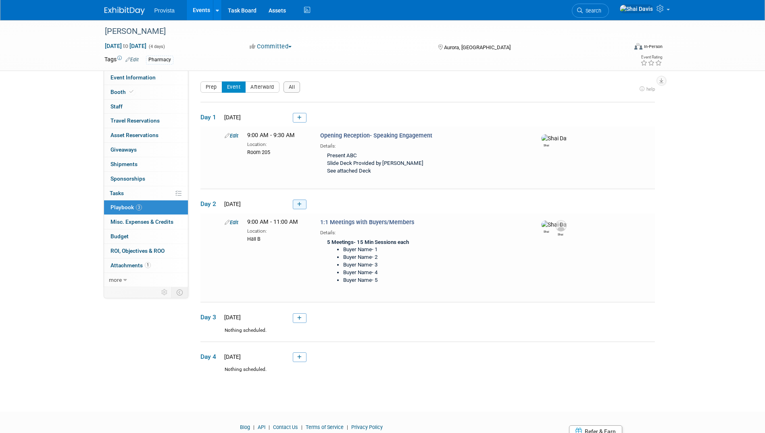
click at [298, 206] on icon at bounding box center [299, 204] width 4 height 5
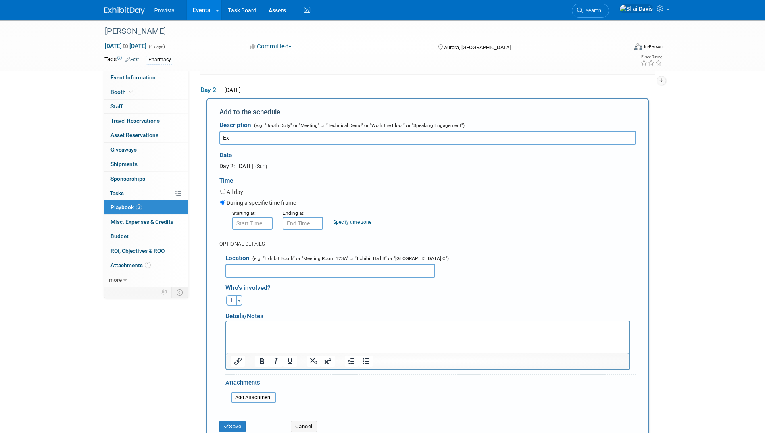
type input "E"
type input "Booth Duty"
click at [242, 223] on input "8:00 AM" at bounding box center [252, 223] width 40 height 13
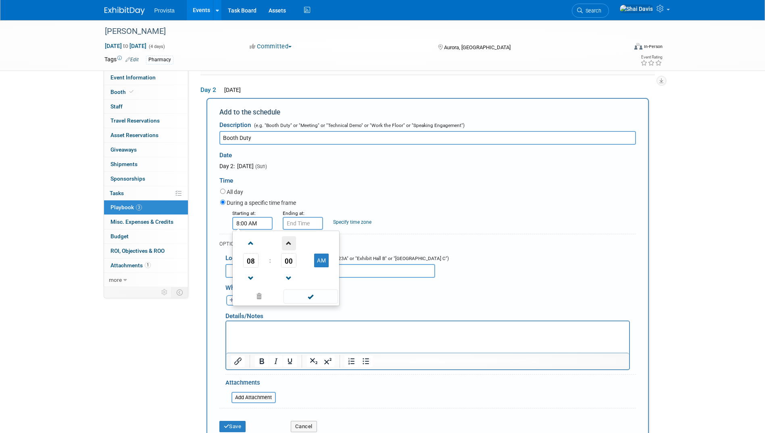
click at [289, 244] on span at bounding box center [289, 243] width 14 height 14
click at [255, 246] on span at bounding box center [251, 243] width 14 height 14
click at [291, 279] on span at bounding box center [289, 278] width 14 height 14
type input "9:00 AM"
click at [312, 299] on span at bounding box center [310, 296] width 54 height 14
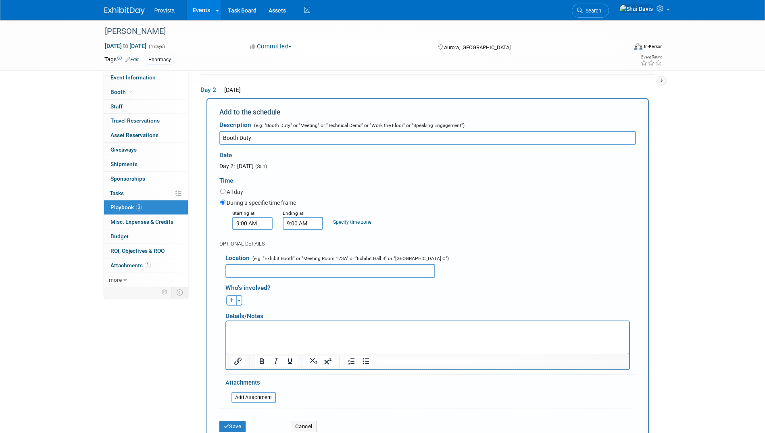
click at [300, 222] on input "9:00 AM" at bounding box center [303, 223] width 40 height 13
click at [302, 247] on span at bounding box center [301, 243] width 14 height 14
type input "11:00 AM"
click at [360, 298] on span at bounding box center [361, 296] width 54 height 14
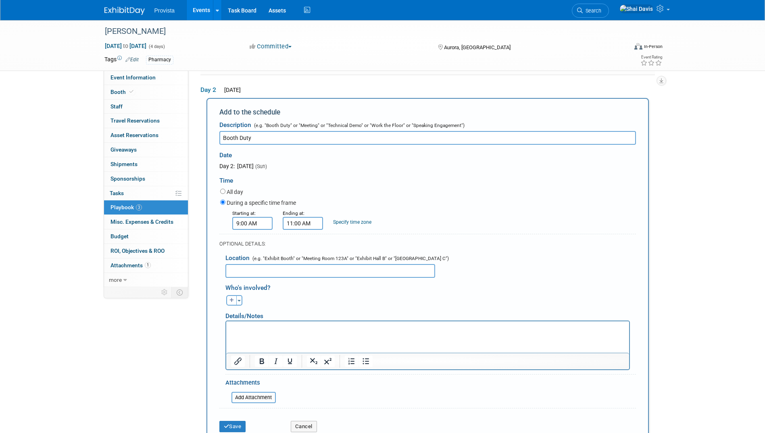
click at [244, 274] on input "text" at bounding box center [330, 271] width 210 height 14
type input "Expo Hall"
click at [230, 303] on icon "button" at bounding box center [231, 300] width 5 height 5
select select
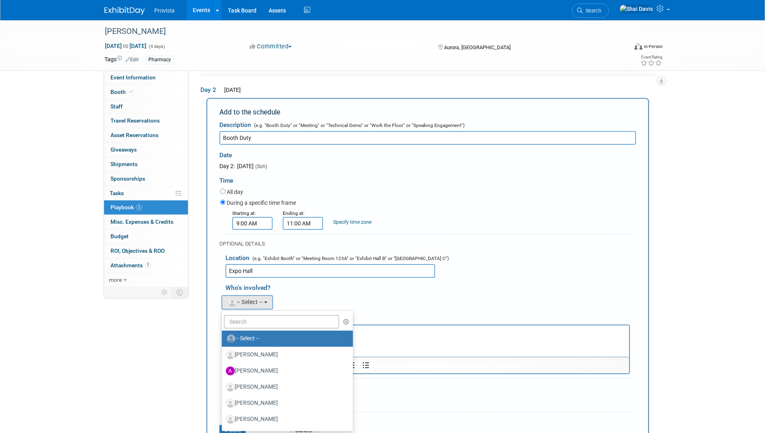
click at [331, 300] on div "Abbey remove [GEOGRAPHIC_DATA] remove Abbi remove (me)" at bounding box center [430, 301] width 422 height 17
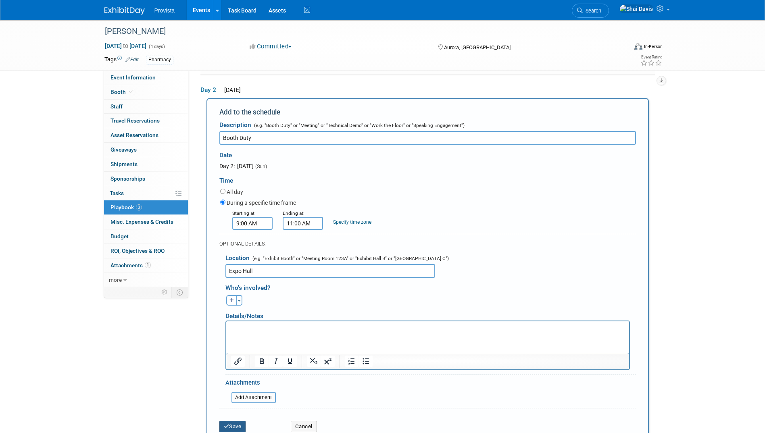
click at [236, 429] on button "Save" at bounding box center [232, 426] width 27 height 11
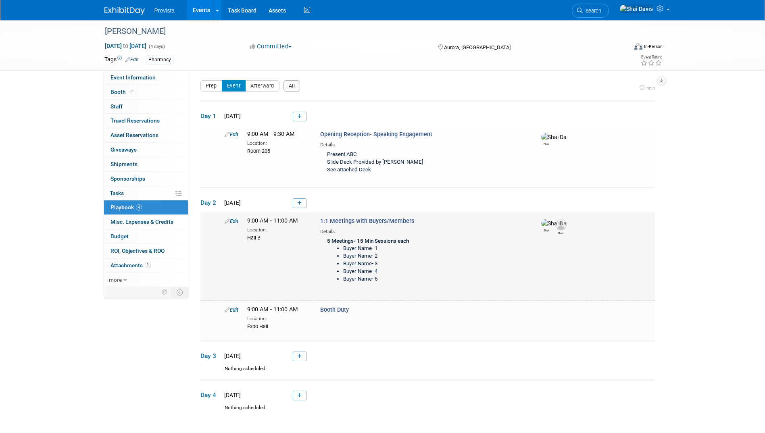
scroll to position [75, 0]
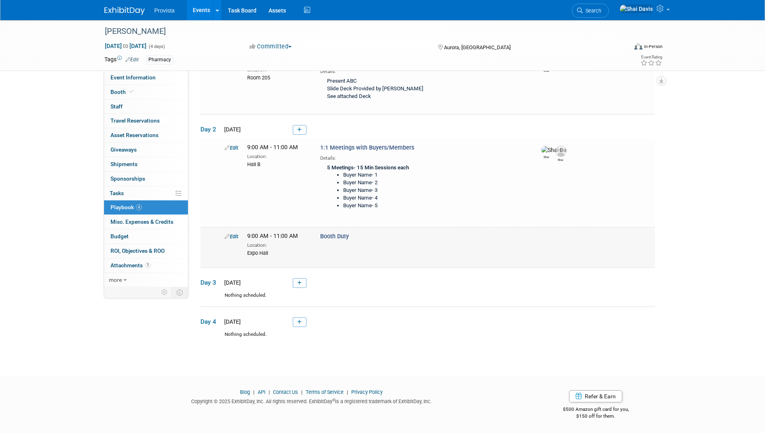
click at [235, 237] on link "Edit" at bounding box center [232, 236] width 14 height 6
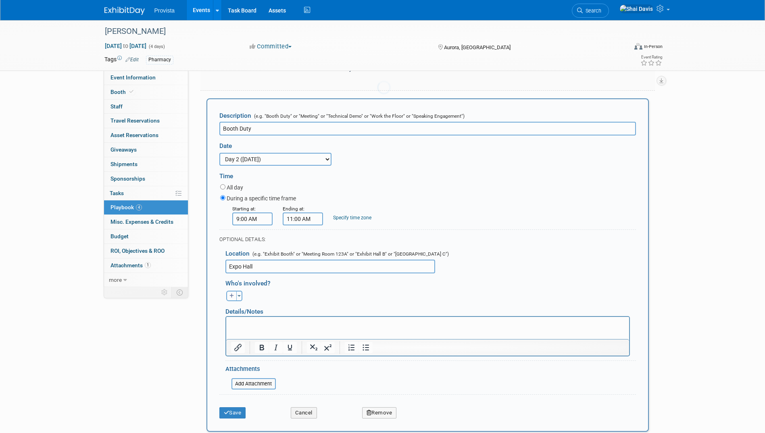
scroll to position [0, 0]
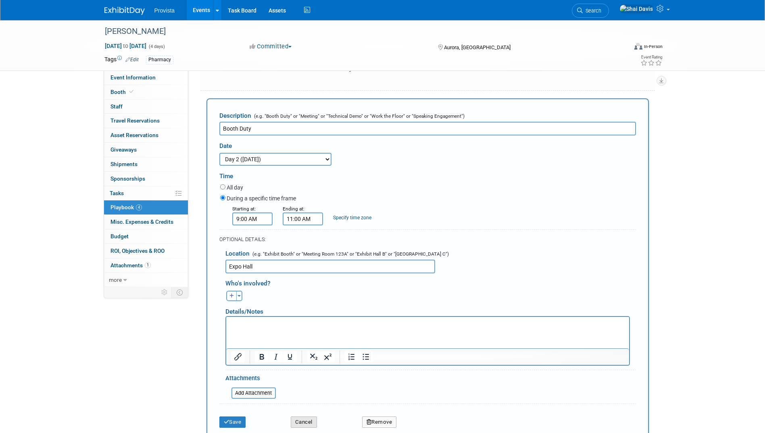
click at [301, 418] on button "Cancel" at bounding box center [304, 421] width 26 height 11
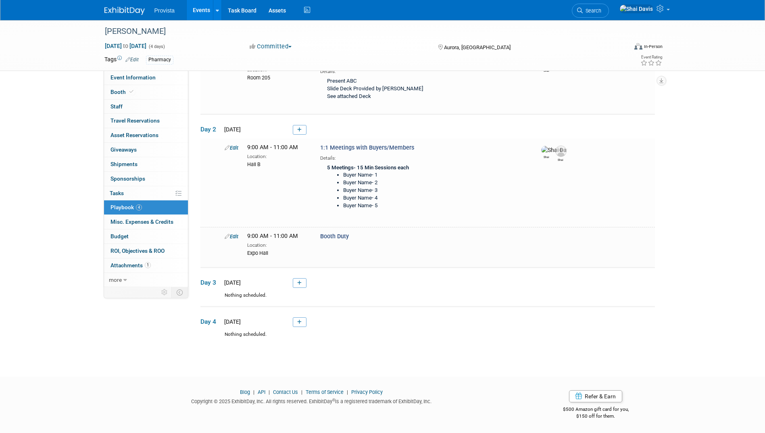
scroll to position [1, 0]
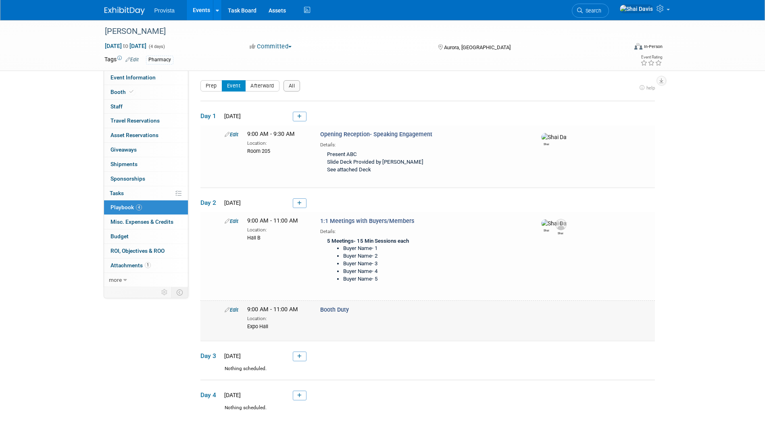
click at [232, 308] on link "Edit" at bounding box center [232, 310] width 14 height 6
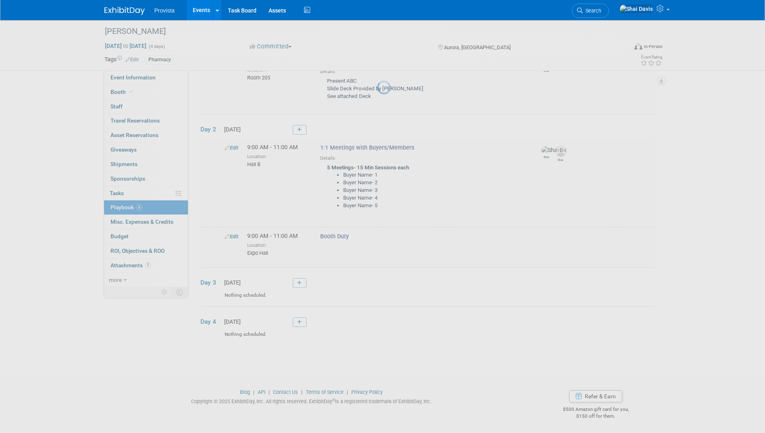
select select "80bf81c5-be94-49d6-ae74-83c61a4ed481"
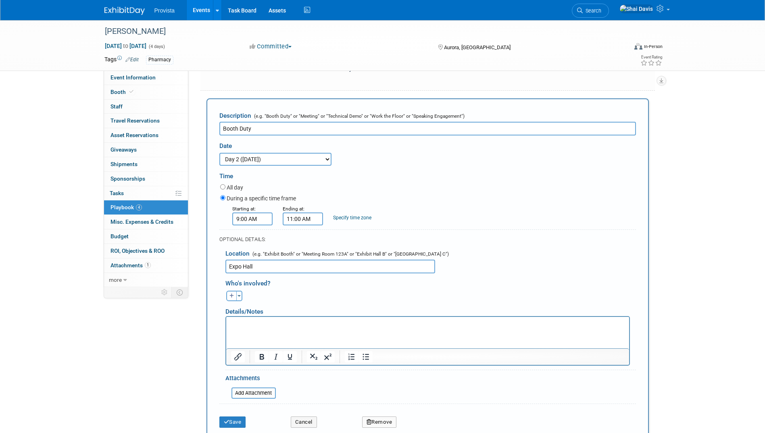
scroll to position [0, 0]
click at [233, 297] on icon "button" at bounding box center [231, 295] width 5 height 5
select select
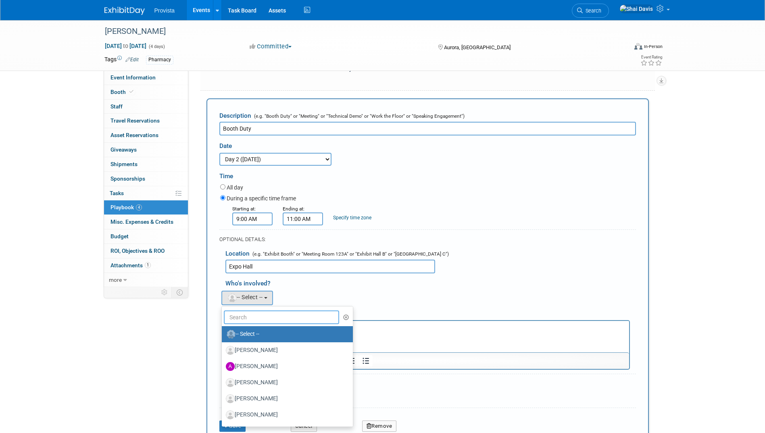
click at [238, 323] on input "text" at bounding box center [282, 317] width 116 height 14
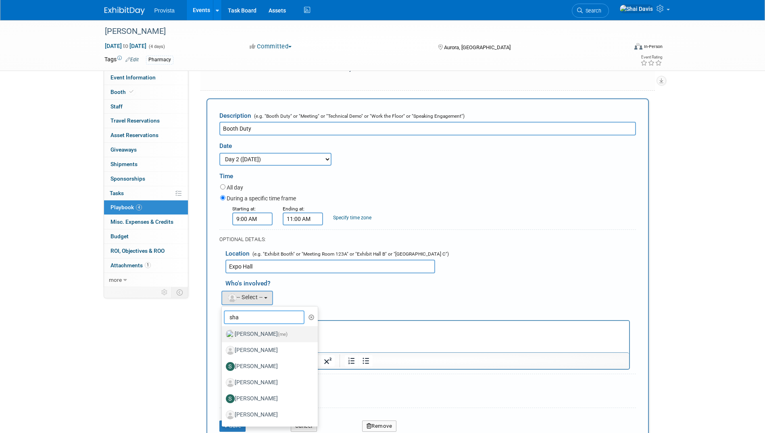
type input "sha"
click at [250, 335] on label "[PERSON_NAME] (me)" at bounding box center [268, 334] width 84 height 13
click at [223, 335] on input "[PERSON_NAME] (me)" at bounding box center [220, 333] width 5 height 5
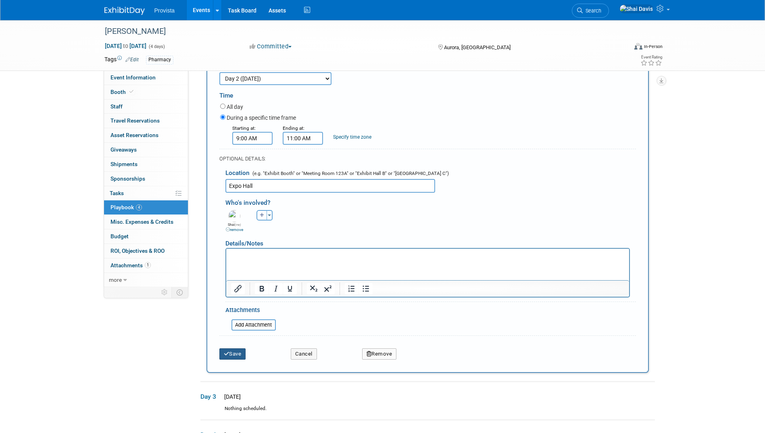
click at [235, 358] on button "Save" at bounding box center [232, 353] width 27 height 11
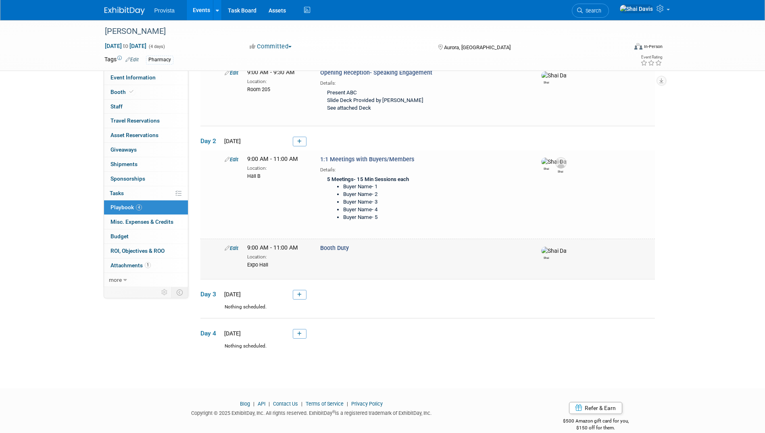
scroll to position [75, 0]
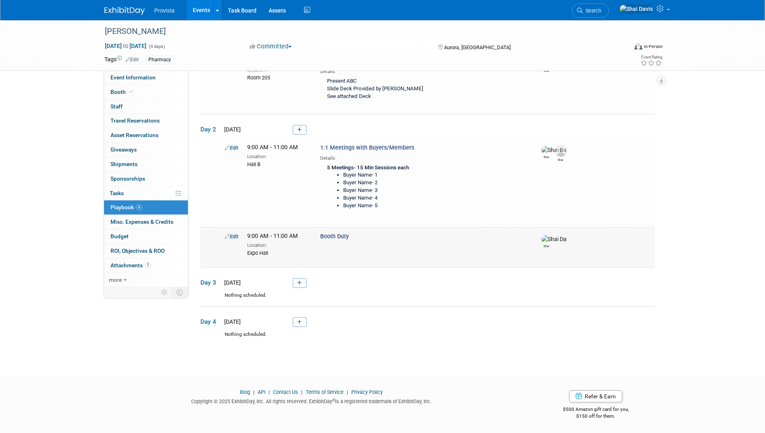
click at [233, 237] on link "Edit" at bounding box center [232, 236] width 14 height 6
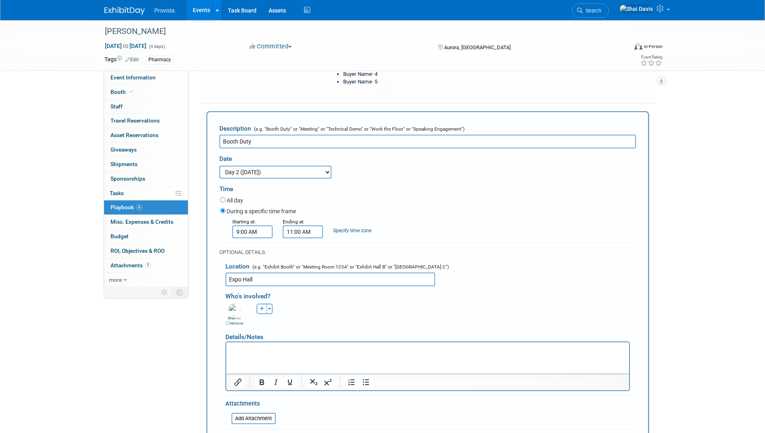
scroll to position [210, 0]
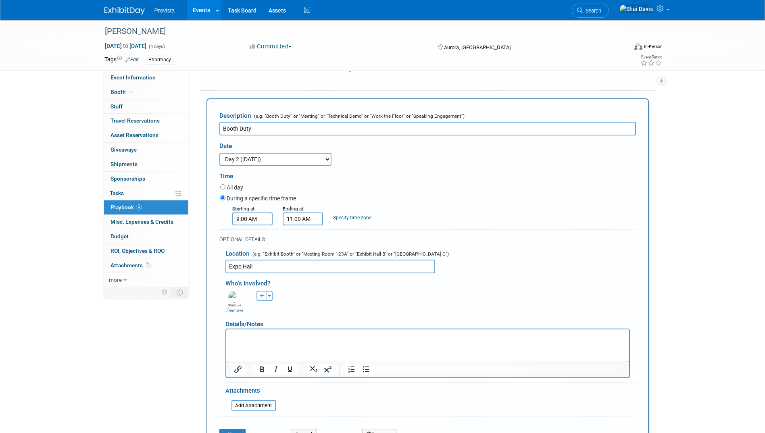
click at [317, 220] on input "11:00 AM" at bounding box center [303, 218] width 40 height 13
click at [306, 239] on span at bounding box center [301, 239] width 14 height 14
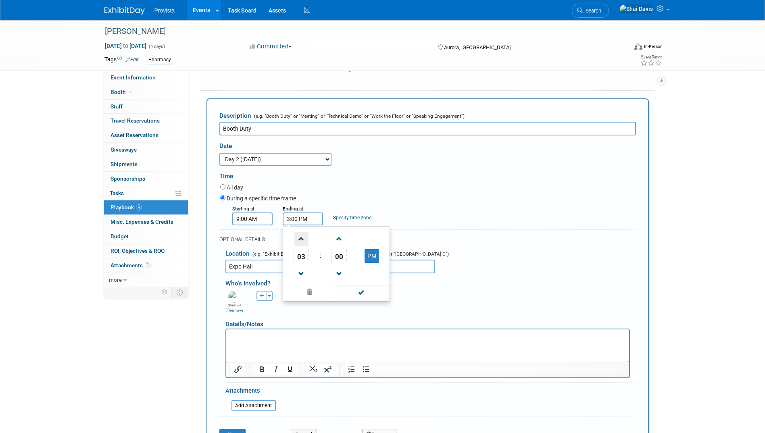
click at [306, 239] on span at bounding box center [301, 239] width 14 height 14
type input "4:00 PM"
click at [358, 297] on span at bounding box center [361, 292] width 54 height 14
click at [264, 333] on p "Rich Text Area. Press ALT-0 for help." at bounding box center [427, 336] width 393 height 8
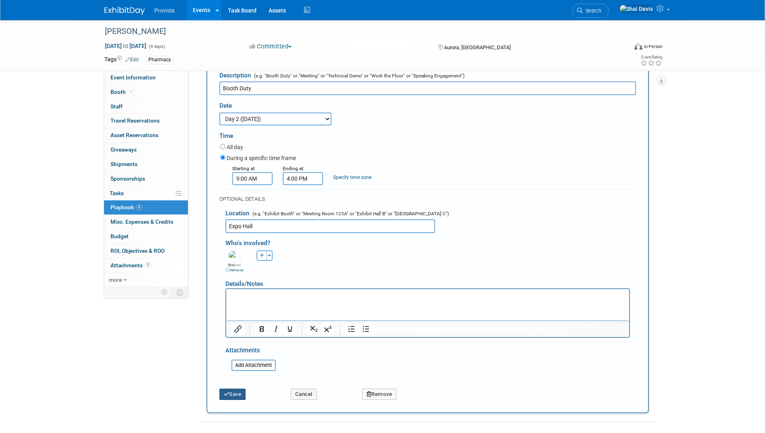
click at [238, 395] on button "Save" at bounding box center [232, 394] width 27 height 11
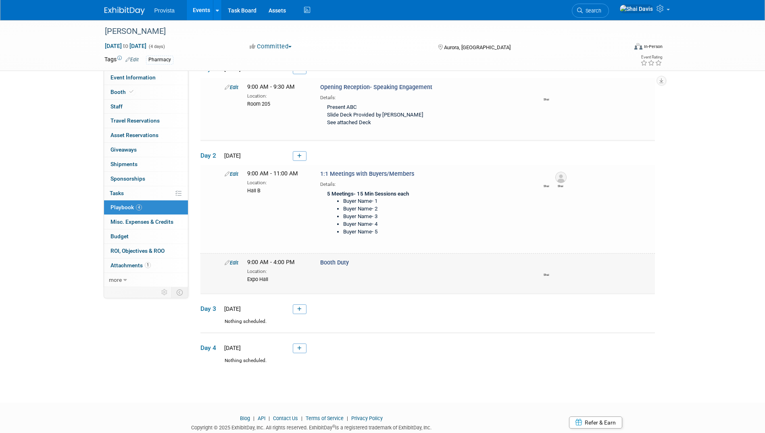
scroll to position [34, 0]
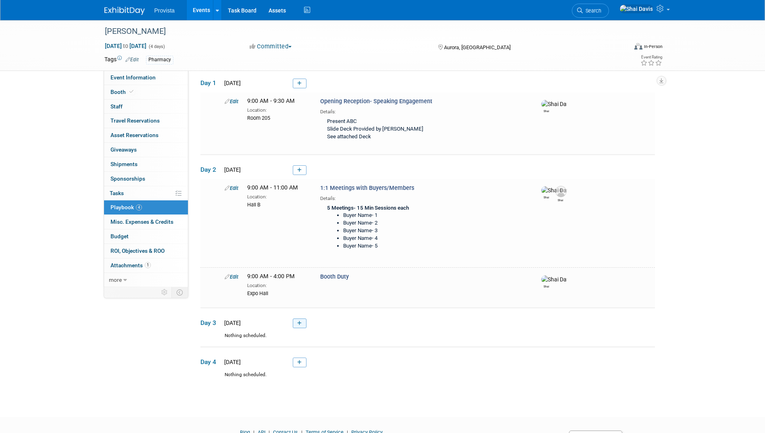
click at [297, 323] on icon at bounding box center [299, 323] width 4 height 5
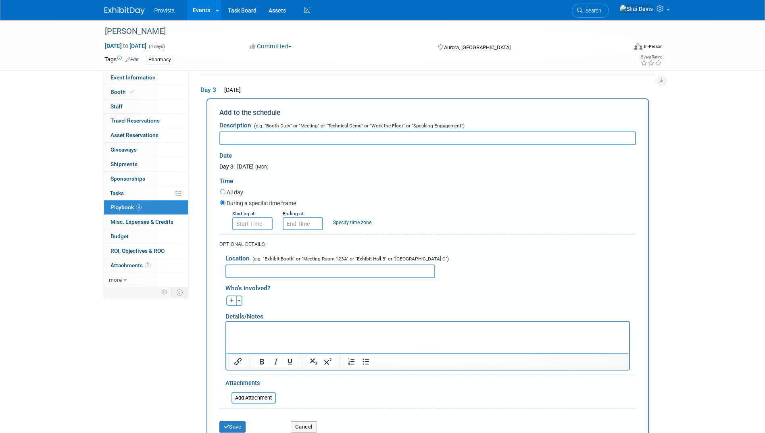
scroll to position [266, 0]
type input "Booth Duty"
type input "8:00 AM"
click at [245, 229] on input "8:00 AM" at bounding box center [252, 223] width 40 height 13
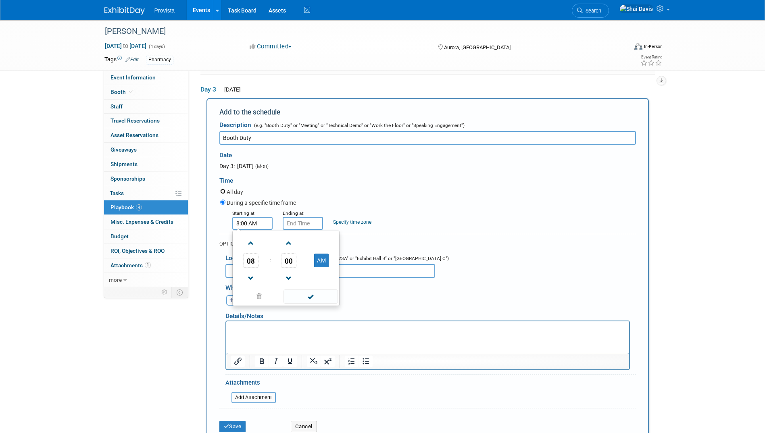
click at [224, 193] on input "All day" at bounding box center [222, 191] width 5 height 5
radio input "true"
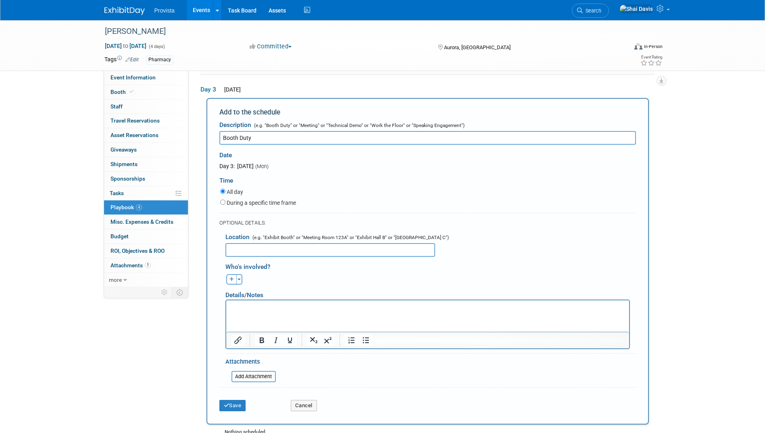
click at [231, 277] on icon "button" at bounding box center [231, 279] width 5 height 5
select select
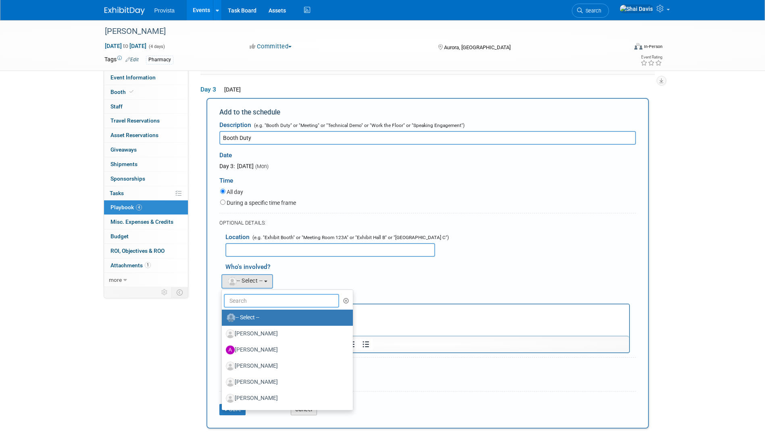
click at [248, 301] on input "text" at bounding box center [282, 301] width 116 height 14
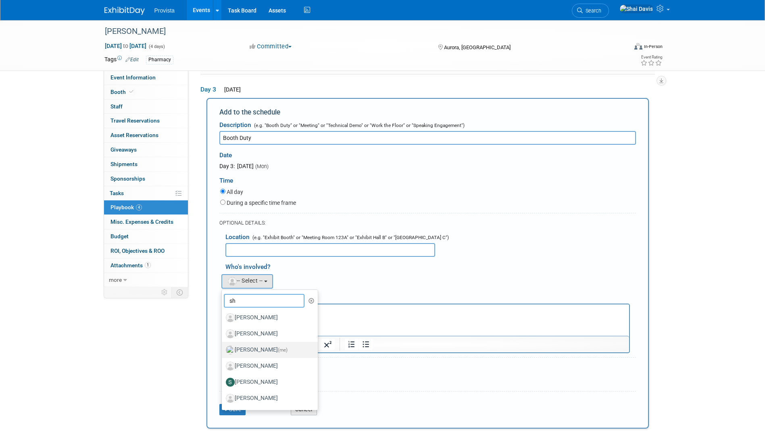
type input "sh"
click at [249, 345] on label "[PERSON_NAME] (me)" at bounding box center [268, 349] width 84 height 13
click at [223, 346] on input "[PERSON_NAME] (me)" at bounding box center [220, 348] width 5 height 5
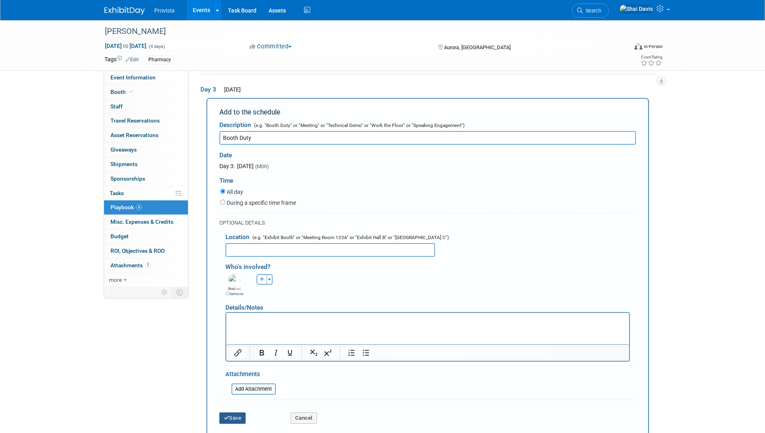
click at [236, 414] on button "Save" at bounding box center [232, 417] width 27 height 11
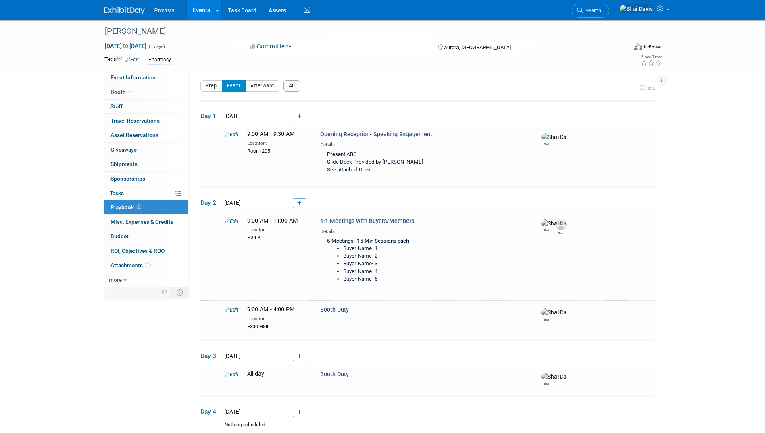
scroll to position [94, 0]
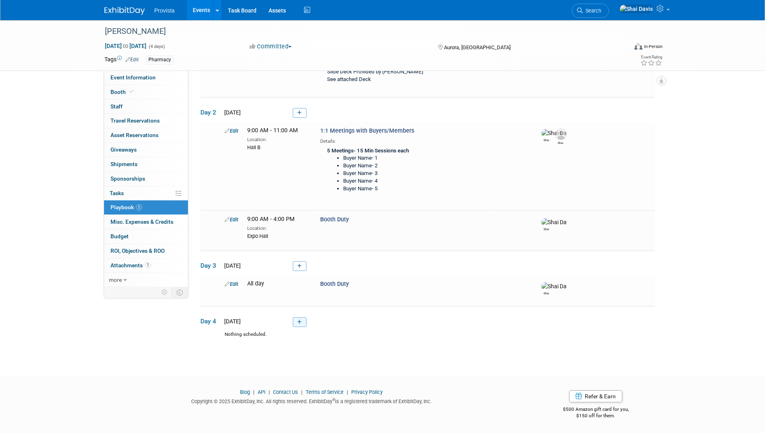
click at [298, 321] on icon at bounding box center [299, 322] width 4 height 5
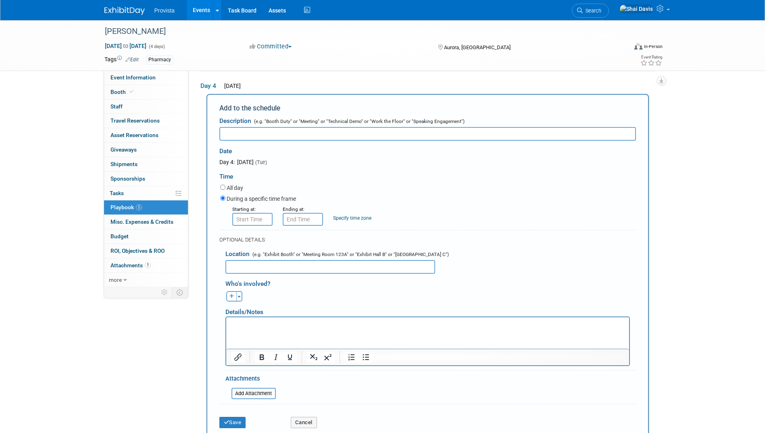
scroll to position [0, 0]
type input "Booth Breakdown/Shipping"
click at [237, 323] on p "Rich Text Area. Press ALT-0 for help." at bounding box center [427, 324] width 393 height 8
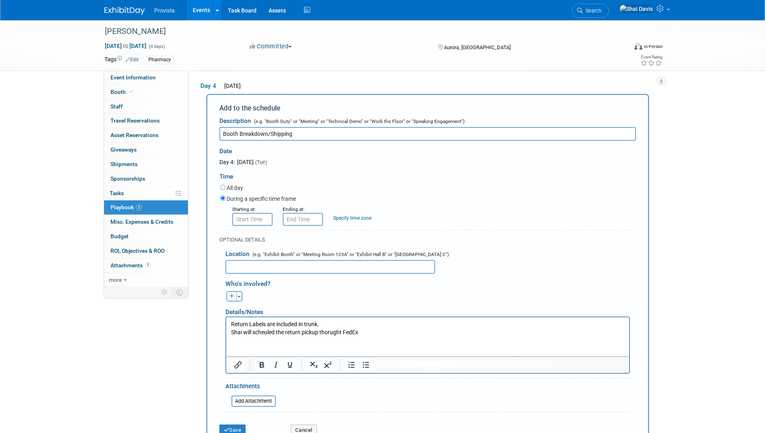
click at [323, 336] on html "Return Labels are included in trunk. Shai will scheuled the return pickup thoru…" at bounding box center [427, 326] width 403 height 19
click at [339, 330] on p "Shai will scheuled the return pickup thorught FedEx" at bounding box center [427, 333] width 393 height 8
click at [241, 301] on button "Toggle Dropdown" at bounding box center [239, 296] width 6 height 10
click at [243, 322] on label "Tag a user or a resource" at bounding box center [281, 320] width 99 height 12
select select
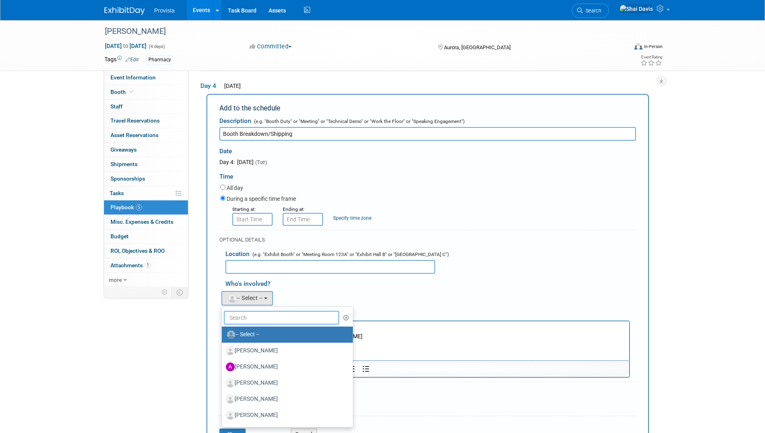
click at [243, 321] on input "text" at bounding box center [282, 318] width 116 height 14
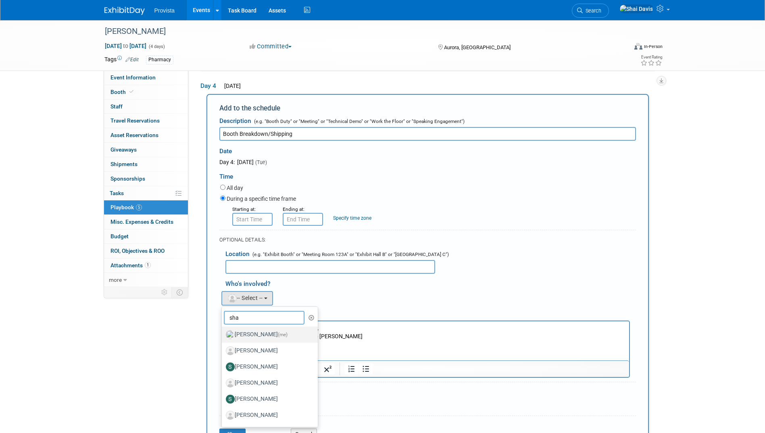
type input "sha"
click at [256, 341] on label "[PERSON_NAME] (me)" at bounding box center [268, 334] width 84 height 13
click at [223, 336] on input "[PERSON_NAME] (me)" at bounding box center [220, 333] width 5 height 5
select select "238aaf24-25e5-4592-b28c-9f3ee0ad0344"
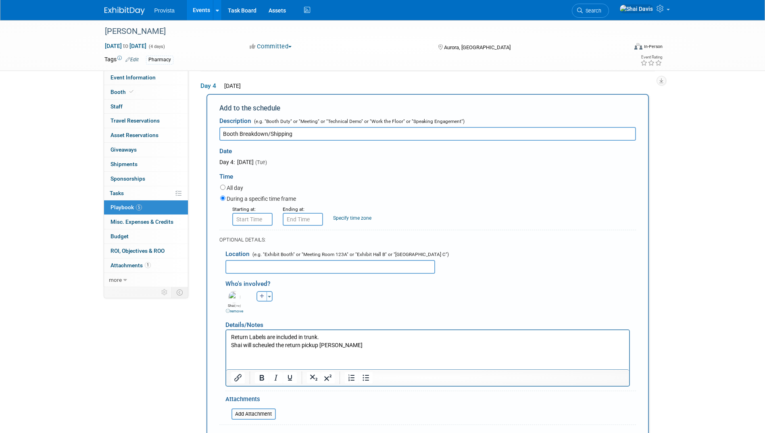
click at [260, 297] on icon "button" at bounding box center [262, 296] width 5 height 5
select select
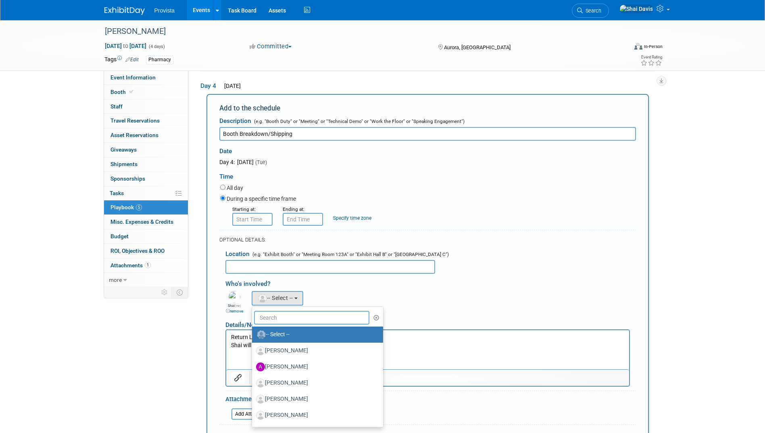
click at [277, 322] on input "text" at bounding box center [312, 318] width 116 height 14
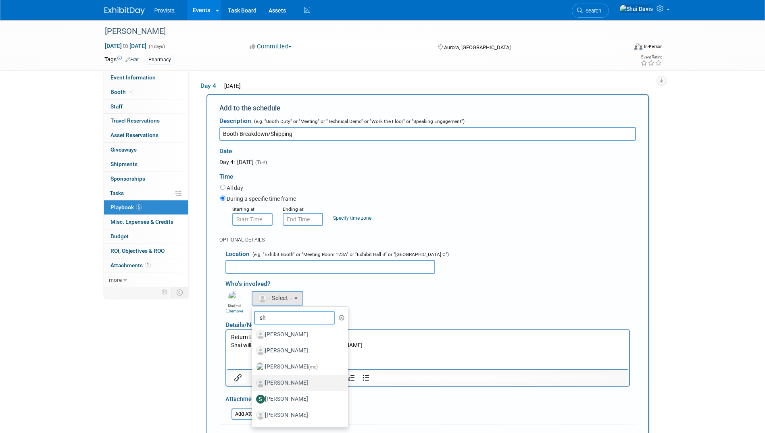
type input "sh"
click at [279, 387] on label "[PERSON_NAME]" at bounding box center [298, 382] width 84 height 13
click at [253, 385] on input "[PERSON_NAME]" at bounding box center [250, 381] width 5 height 5
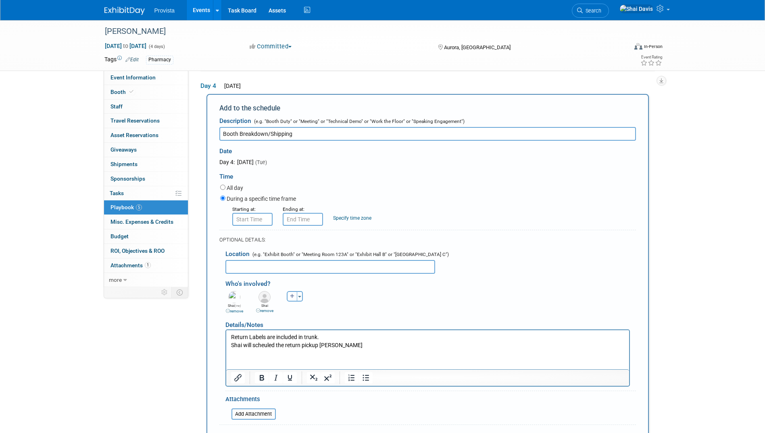
click at [382, 299] on div "Abbey remove [GEOGRAPHIC_DATA] remove Abbi remove (me)" at bounding box center [430, 301] width 422 height 25
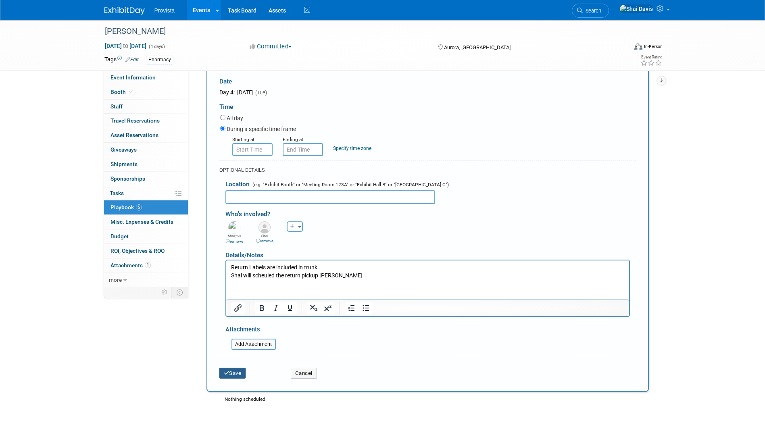
scroll to position [405, 0]
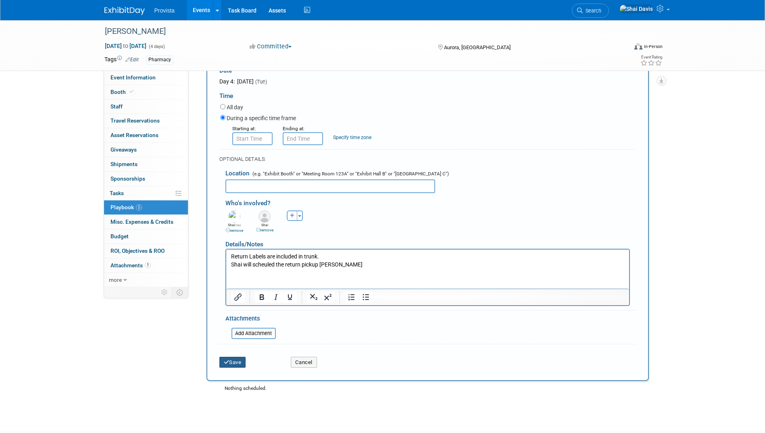
click at [240, 364] on button "Save" at bounding box center [232, 362] width 27 height 11
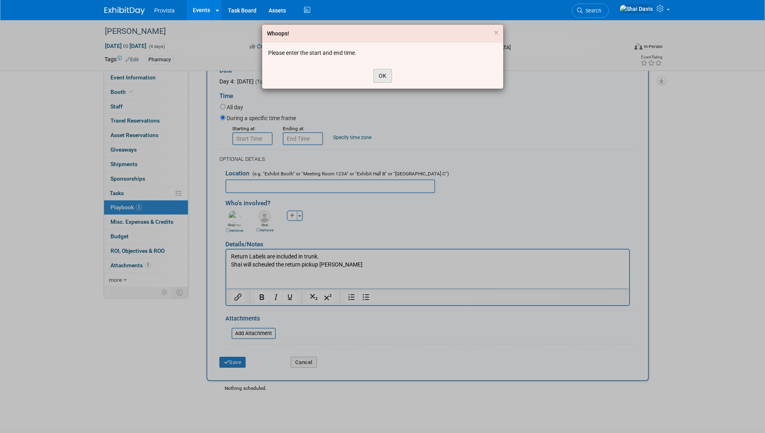
click at [382, 77] on button "OK" at bounding box center [382, 76] width 19 height 14
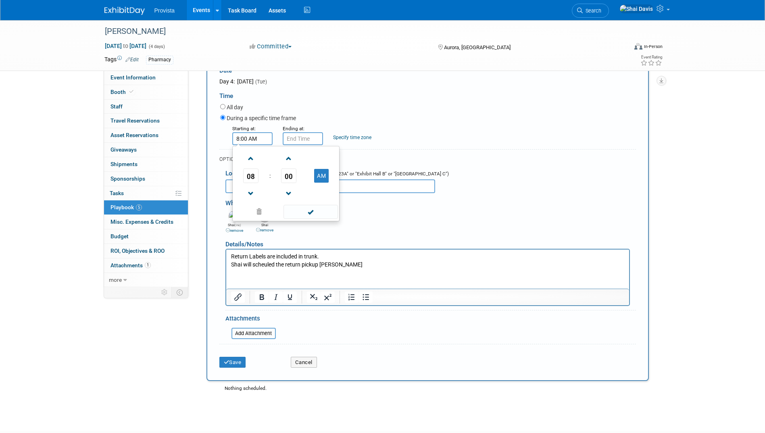
click at [241, 139] on input "8:00 AM" at bounding box center [252, 138] width 40 height 13
click at [252, 160] on span at bounding box center [251, 159] width 14 height 14
click at [249, 197] on span at bounding box center [251, 194] width 14 height 14
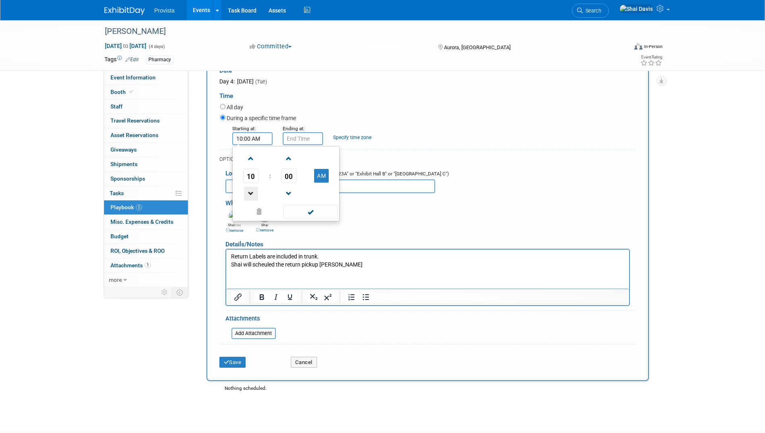
click at [249, 197] on span at bounding box center [251, 194] width 14 height 14
click at [250, 166] on span at bounding box center [251, 159] width 14 height 14
type input "11:00 AM"
click at [314, 218] on span at bounding box center [310, 212] width 54 height 14
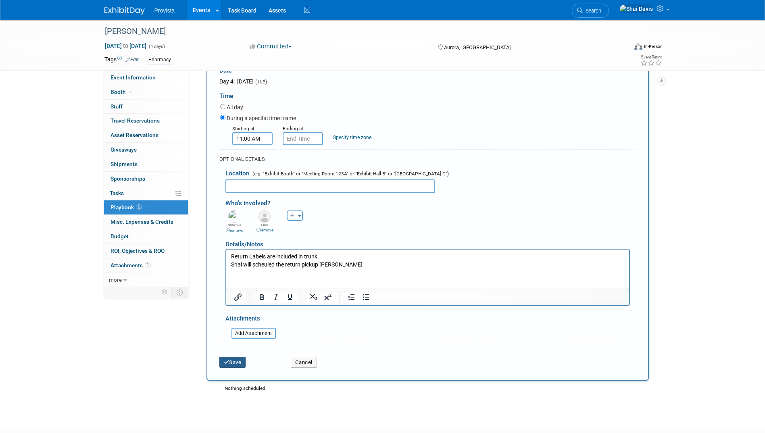
click at [239, 364] on button "Save" at bounding box center [232, 362] width 27 height 11
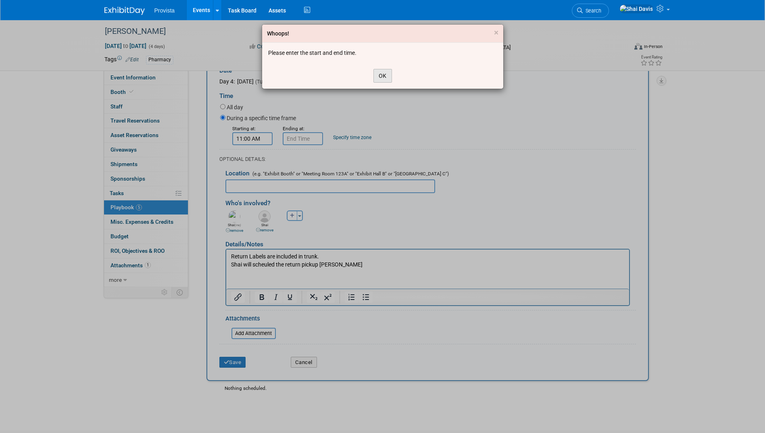
click at [380, 77] on button "OK" at bounding box center [382, 76] width 19 height 14
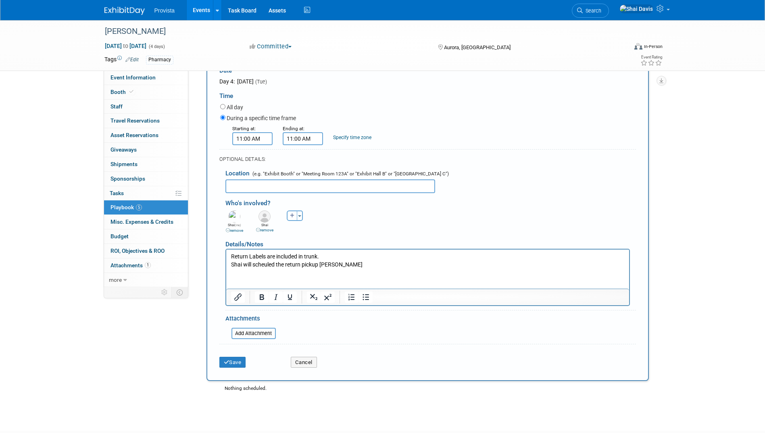
click at [296, 143] on input "11:00 AM" at bounding box center [303, 138] width 40 height 13
click at [340, 163] on span at bounding box center [339, 159] width 14 height 14
click at [336, 198] on span at bounding box center [339, 194] width 14 height 14
click at [299, 161] on span at bounding box center [301, 159] width 14 height 14
type input "12:00 PM"
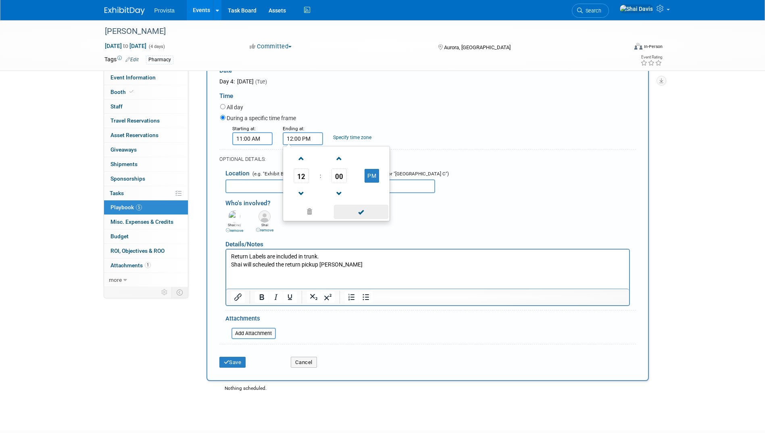
click at [366, 216] on span at bounding box center [361, 212] width 54 height 14
click at [244, 362] on button "Save" at bounding box center [232, 362] width 27 height 11
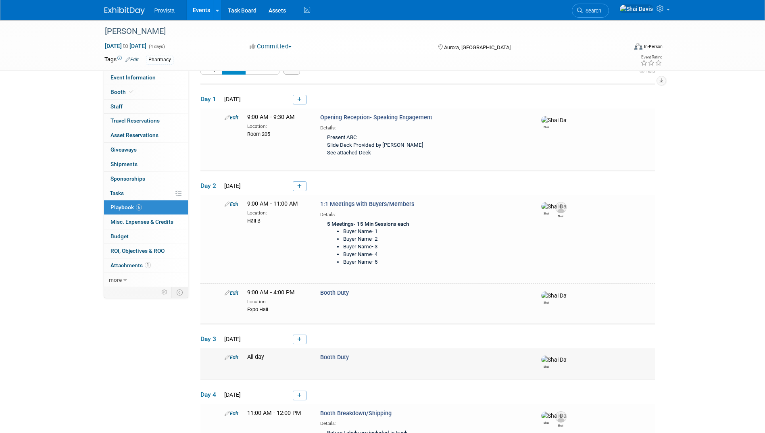
scroll to position [0, 0]
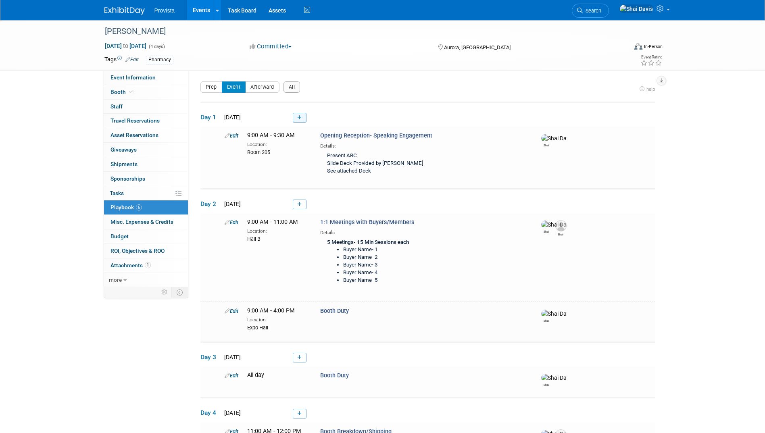
click at [294, 117] on link at bounding box center [300, 118] width 14 height 10
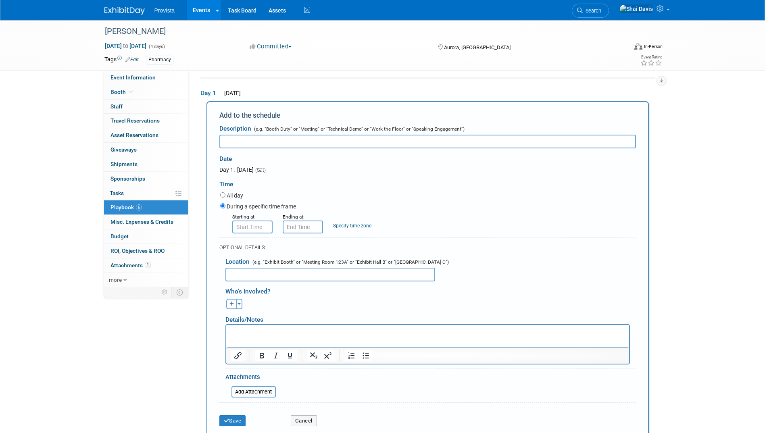
scroll to position [27, 0]
type input "N"
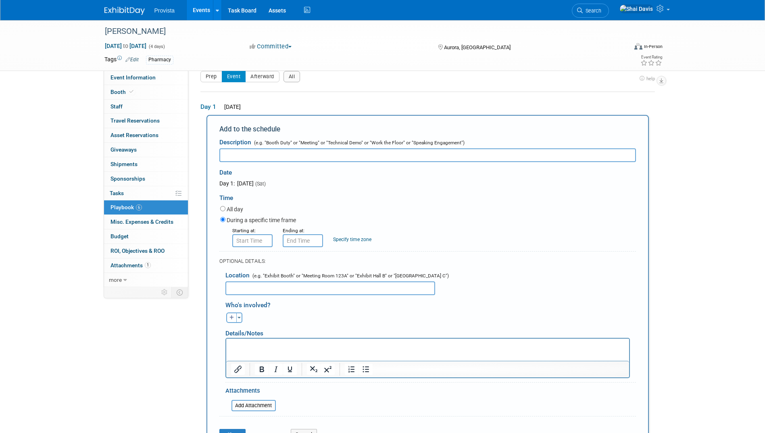
scroll to position [0, 0]
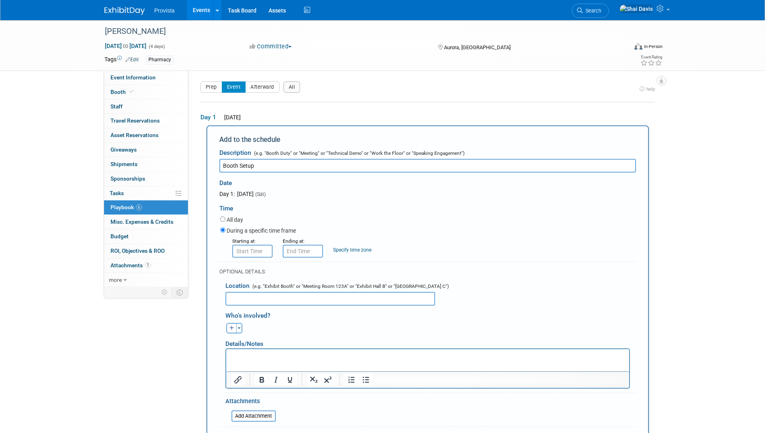
type input "Booth Setup"
click at [248, 255] on input "8:00 AM" at bounding box center [252, 251] width 40 height 13
click at [252, 293] on span "08" at bounding box center [250, 288] width 15 height 15
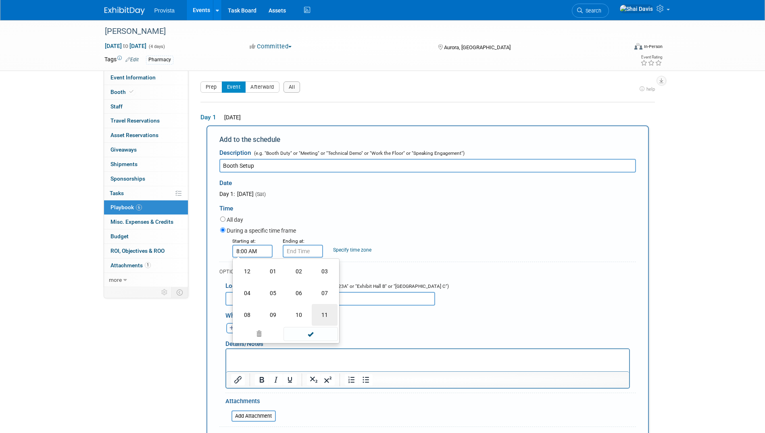
click at [323, 316] on td "11" at bounding box center [325, 315] width 26 height 22
type input "11:00 AM"
click at [301, 252] on input "11:00 AM" at bounding box center [303, 251] width 40 height 13
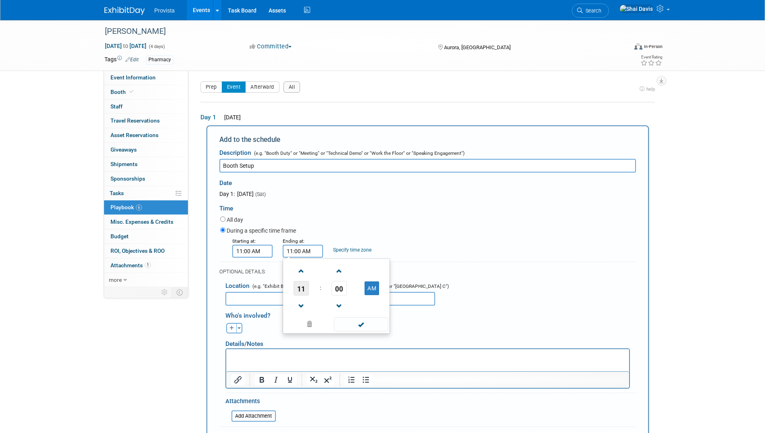
click at [306, 291] on span "11" at bounding box center [300, 288] width 15 height 15
click at [369, 296] on td "07" at bounding box center [375, 293] width 26 height 22
click at [299, 305] on span at bounding box center [301, 306] width 14 height 14
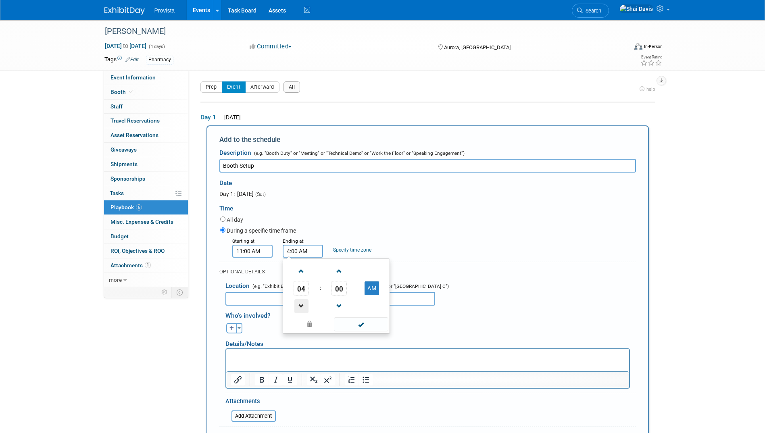
click at [301, 307] on span at bounding box center [301, 306] width 14 height 14
type input "3:00 AM"
drag, startPoint x: 372, startPoint y: 327, endPoint x: 357, endPoint y: 325, distance: 15.9
click at [372, 327] on span at bounding box center [361, 324] width 54 height 14
click at [260, 301] on input "text" at bounding box center [330, 299] width 210 height 14
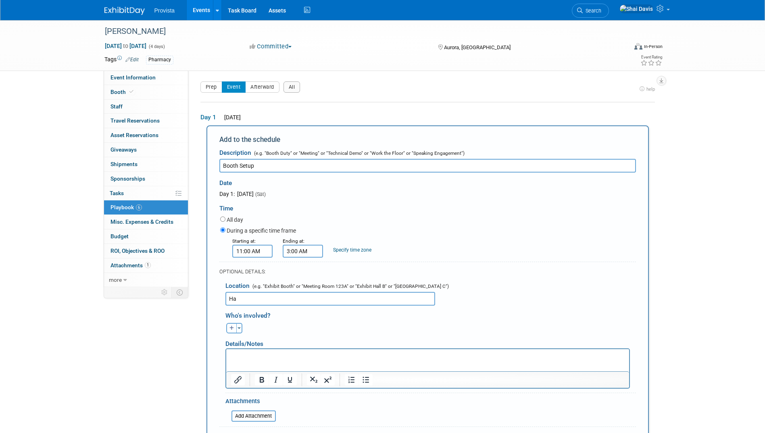
type input "H"
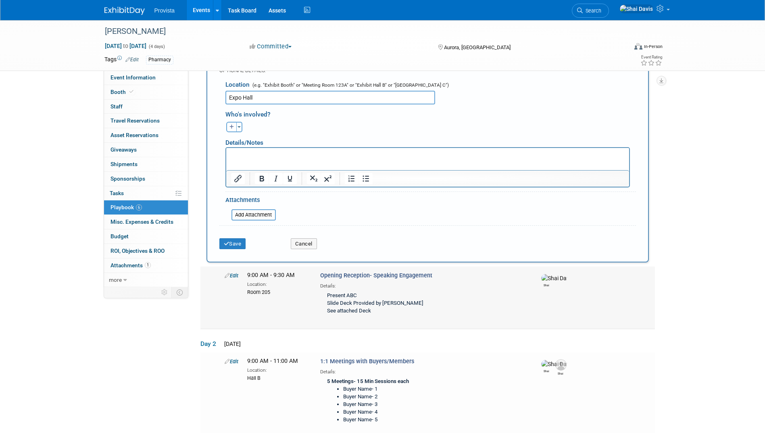
scroll to position [202, 0]
type input "Expo Hall"
click at [236, 131] on button "Toggle Dropdown" at bounding box center [239, 126] width 6 height 10
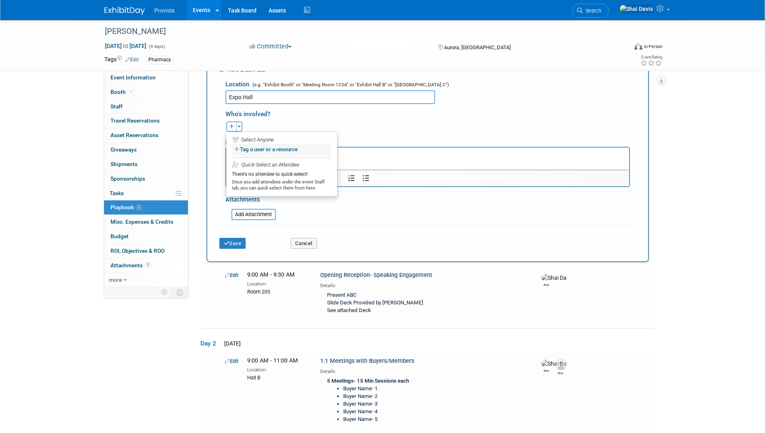
click at [237, 152] on icon at bounding box center [236, 149] width 4 height 5
select select
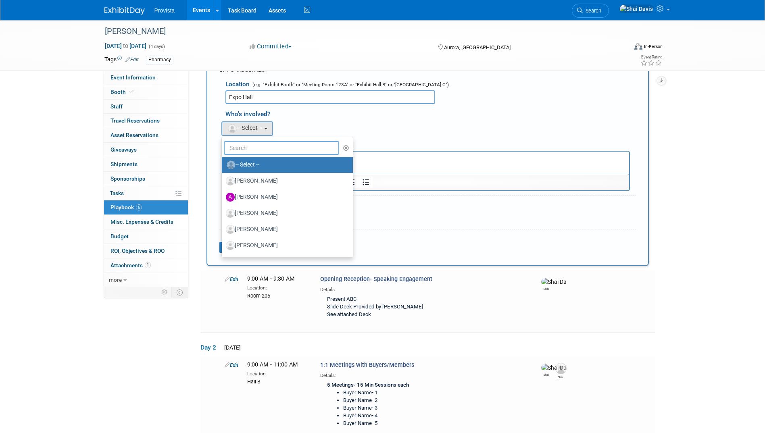
click at [240, 150] on input "text" at bounding box center [282, 148] width 116 height 14
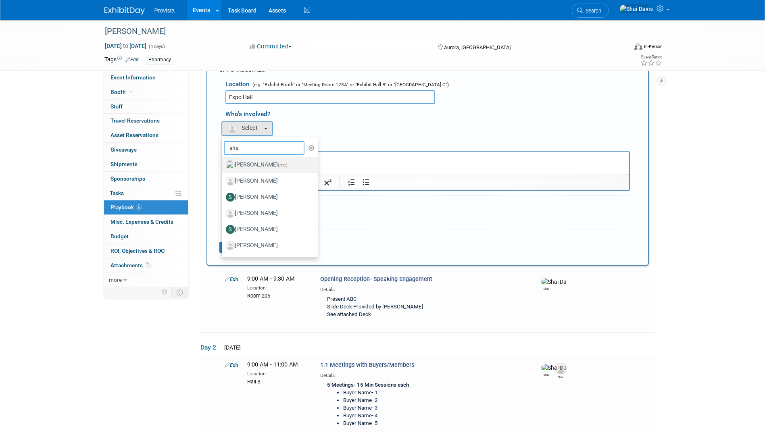
type input "sha"
click at [250, 165] on label "[PERSON_NAME] (me)" at bounding box center [268, 164] width 84 height 13
click at [223, 165] on input "[PERSON_NAME] (me)" at bounding box center [220, 163] width 5 height 5
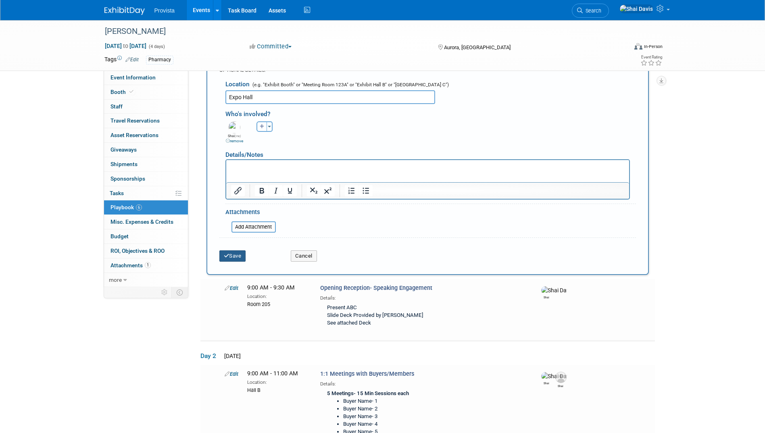
click at [234, 258] on button "Save" at bounding box center [232, 255] width 27 height 11
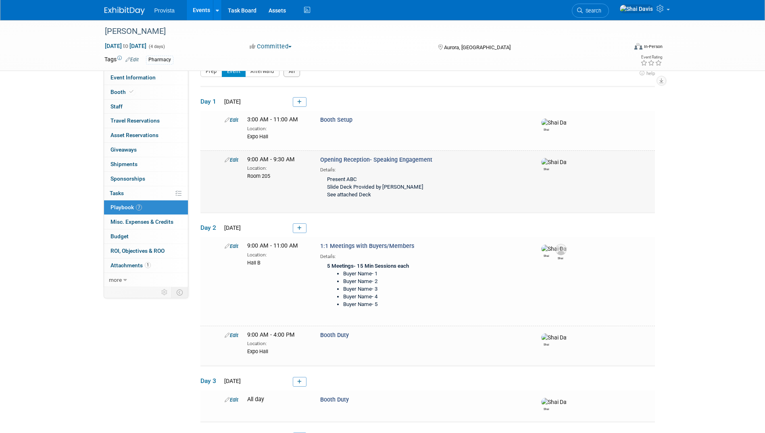
scroll to position [26, 0]
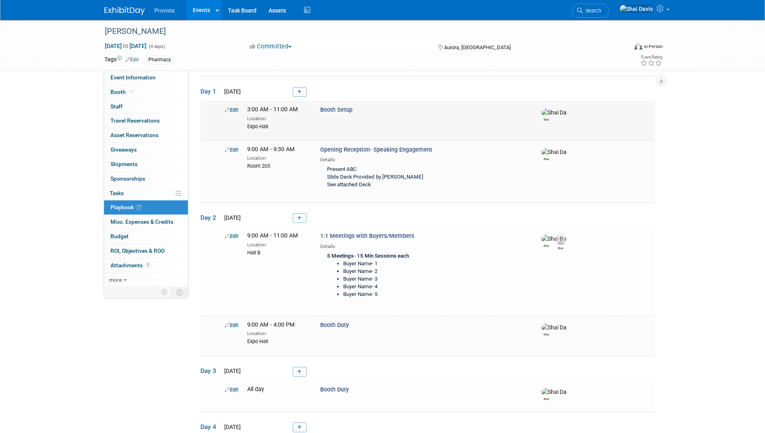
click at [230, 108] on link "Edit" at bounding box center [232, 110] width 14 height 6
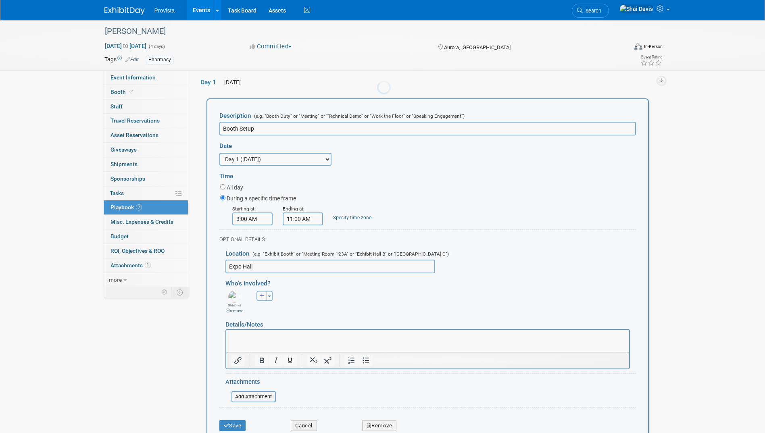
scroll to position [0, 0]
click at [243, 341] on html at bounding box center [427, 334] width 403 height 11
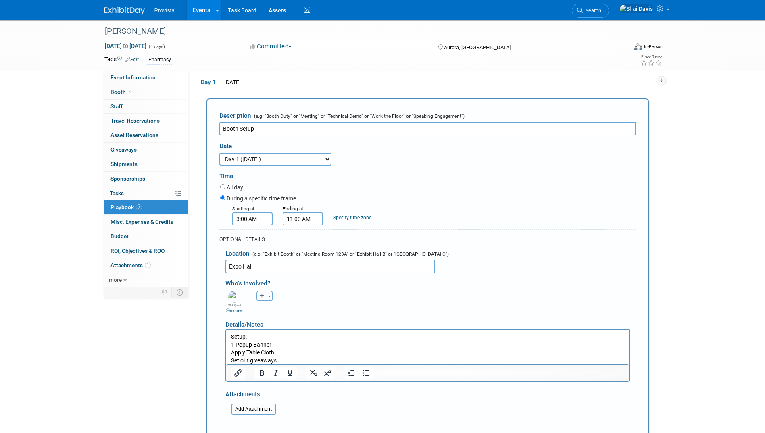
click at [229, 345] on html "Setup: 1 Popup Banner Apply Table Cloth Set out giveaways" at bounding box center [427, 346] width 403 height 35
click at [232, 345] on p "1 Popup Banner" at bounding box center [427, 345] width 393 height 8
click at [361, 374] on icon "Bullet list" at bounding box center [366, 373] width 10 height 10
click at [230, 353] on body "Setup: 1 Popup Banner Apply Table Cloth Set out giveaways" at bounding box center [427, 348] width 394 height 31
click at [366, 377] on icon "Bullet list" at bounding box center [366, 373] width 10 height 10
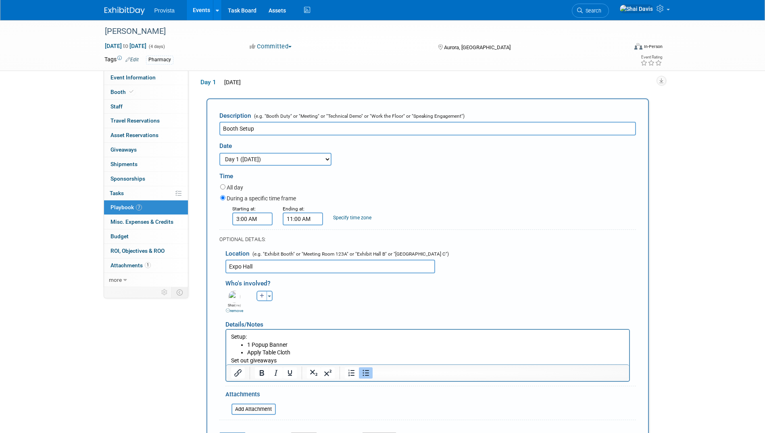
click at [232, 360] on p "Set out giveaways" at bounding box center [427, 360] width 393 height 8
click at [367, 372] on icon "Bullet list" at bounding box center [365, 373] width 6 height 6
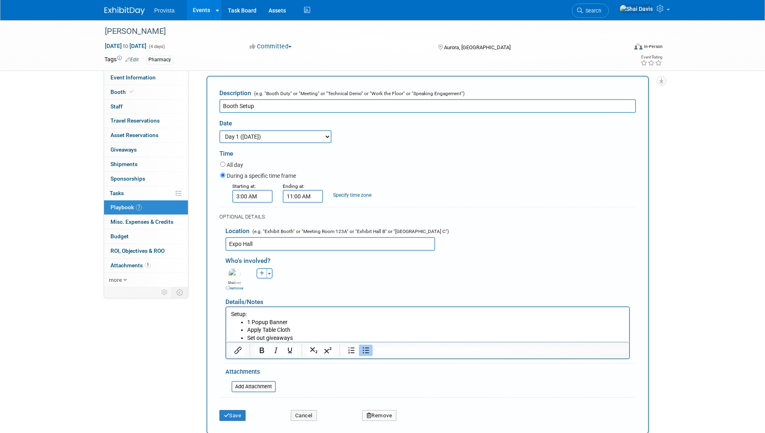
scroll to position [116, 0]
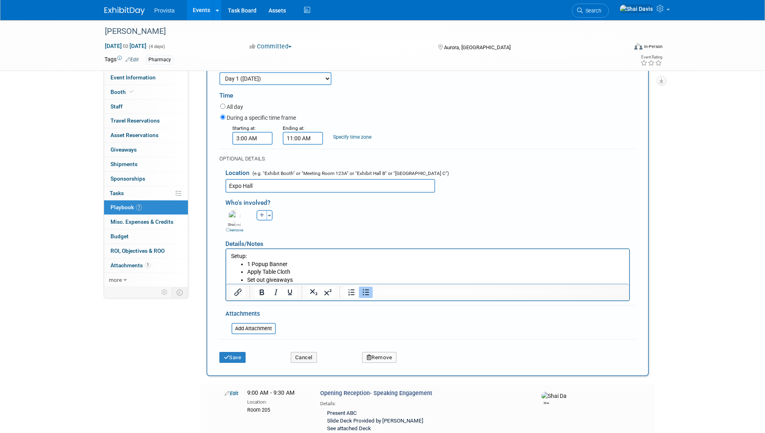
click at [237, 364] on div "Save Cancel Remove" at bounding box center [427, 355] width 416 height 25
click at [240, 361] on button "Save" at bounding box center [232, 357] width 27 height 11
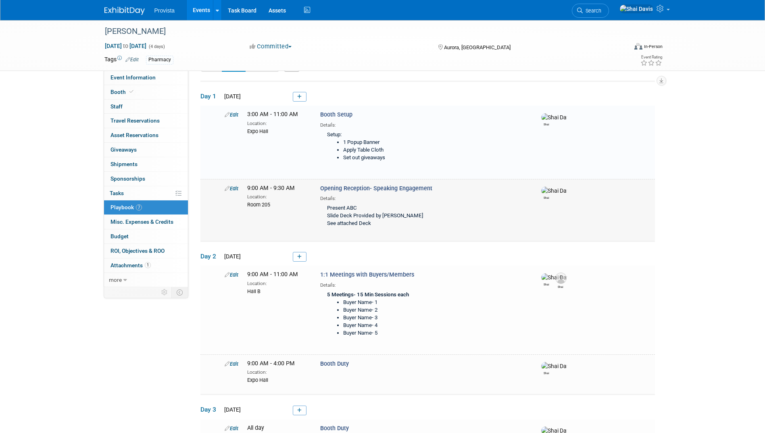
scroll to position [26, 0]
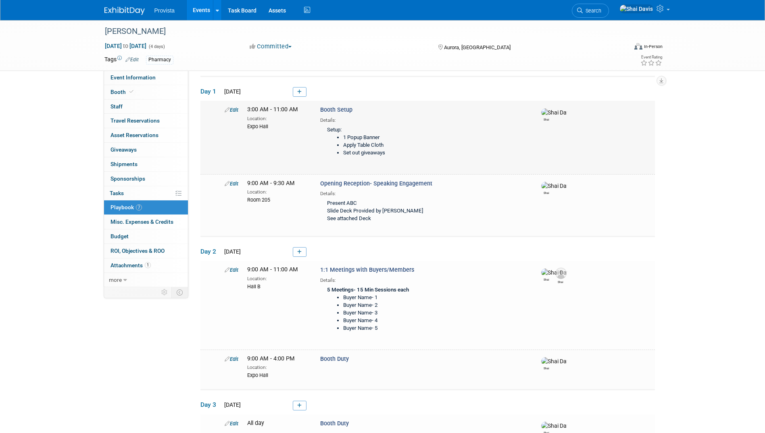
click at [232, 107] on link "Edit" at bounding box center [232, 110] width 14 height 6
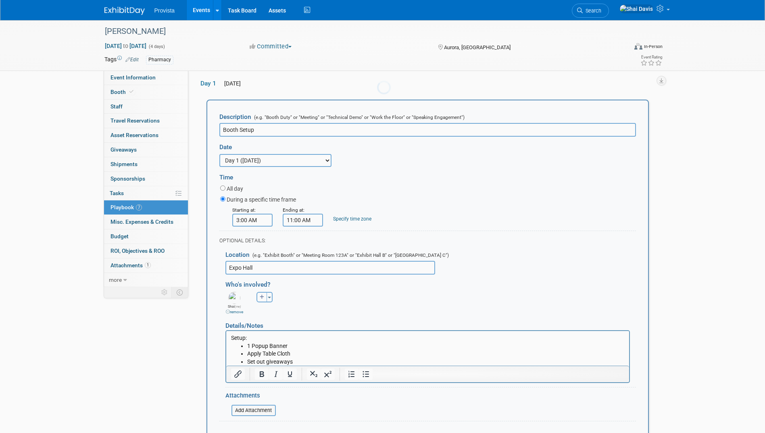
scroll to position [0, 0]
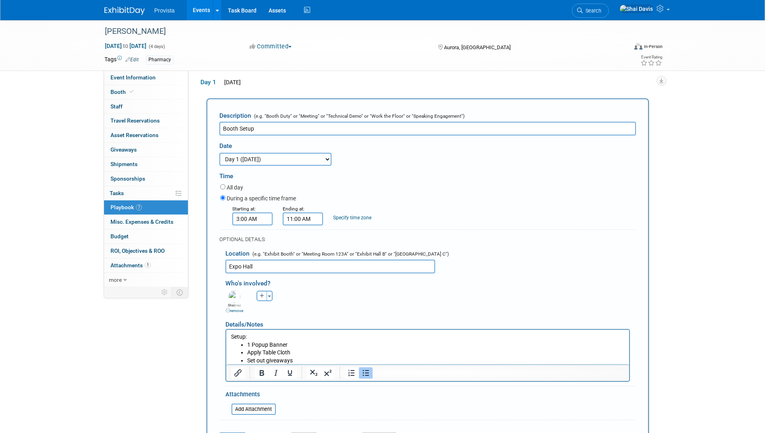
click at [263, 351] on li "Apply Table Cloth" at bounding box center [435, 352] width 377 height 8
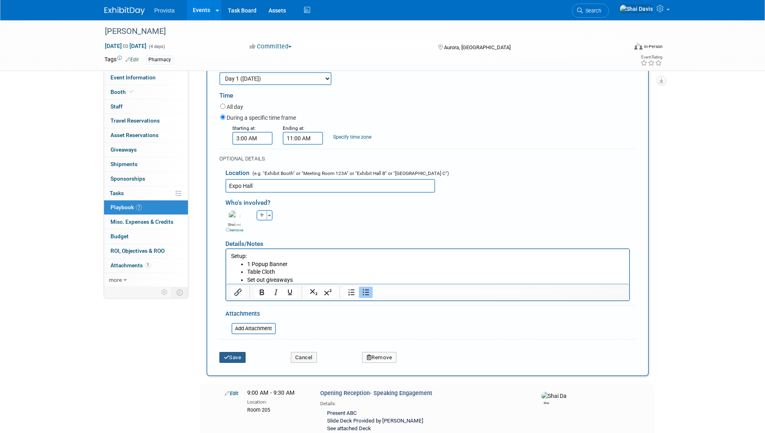
click at [240, 357] on button "Save" at bounding box center [232, 357] width 27 height 11
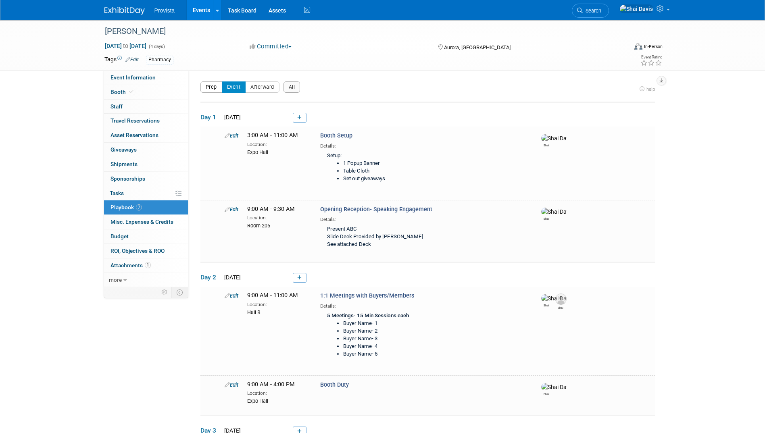
click at [207, 91] on button "Prep" at bounding box center [211, 86] width 22 height 11
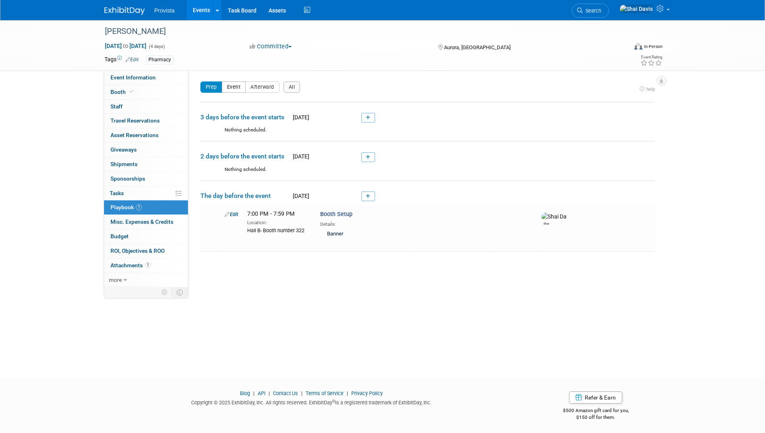
click at [233, 90] on button "Event" at bounding box center [234, 86] width 24 height 11
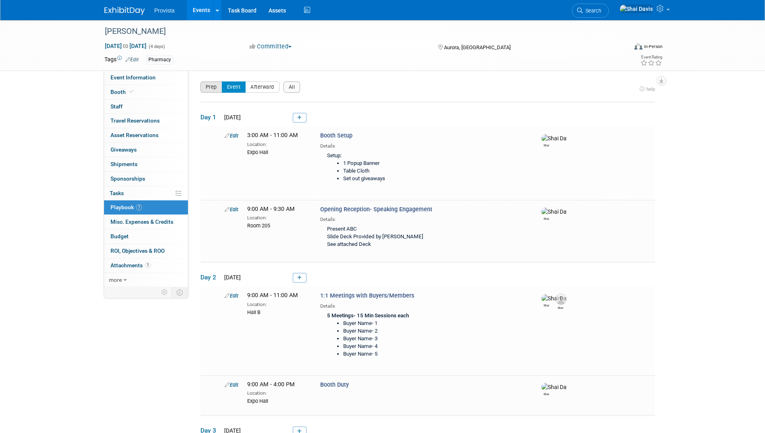
click at [214, 87] on button "Prep" at bounding box center [211, 86] width 22 height 11
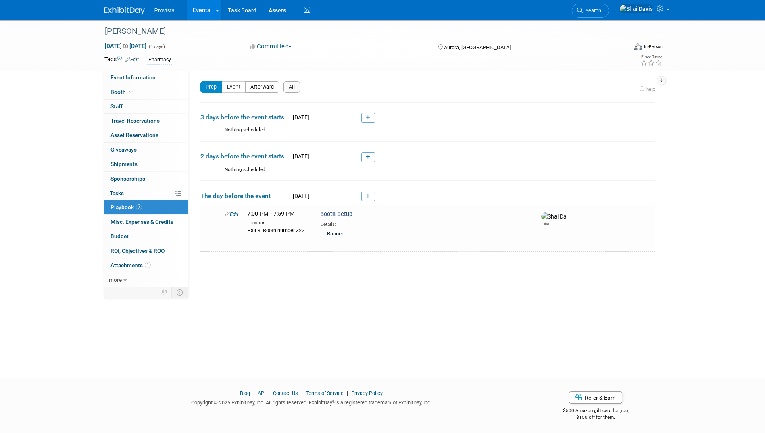
click at [261, 87] on button "Afterward" at bounding box center [262, 86] width 34 height 11
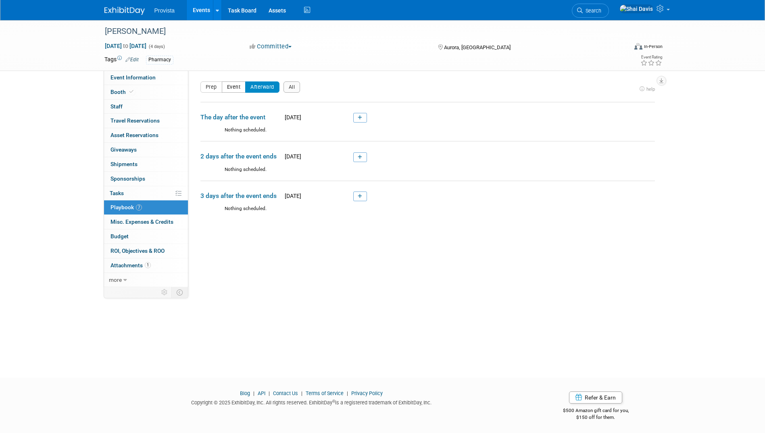
click at [233, 87] on button "Event" at bounding box center [234, 86] width 24 height 11
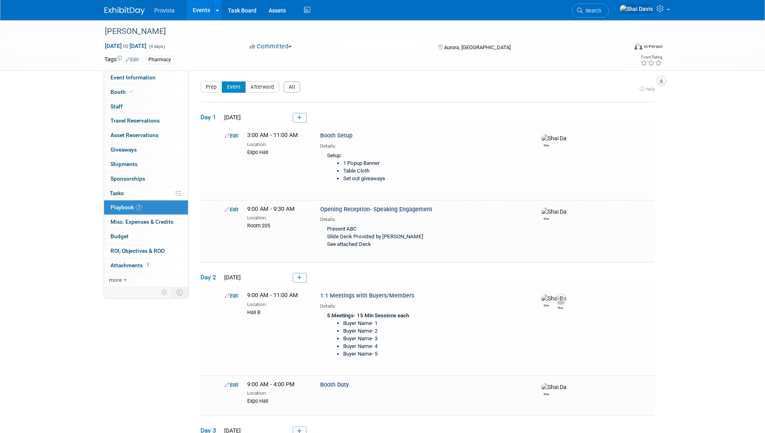
click at [664, 80] on button "button" at bounding box center [661, 81] width 10 height 10
click at [586, 105] on link "Export tab to PDF" at bounding box center [613, 103] width 94 height 11
click at [661, 81] on icon "button" at bounding box center [661, 80] width 4 height 5
click at [607, 117] on link "Export tab to Spreadsheet (.csv)" at bounding box center [613, 116] width 94 height 11
click at [684, 278] on div "[PERSON_NAME] [DATE] to [DATE] (4 days) [DATE] to [DATE] Committed Committed Co…" at bounding box center [382, 293] width 765 height 547
